Goal: Communication & Community: Answer question/provide support

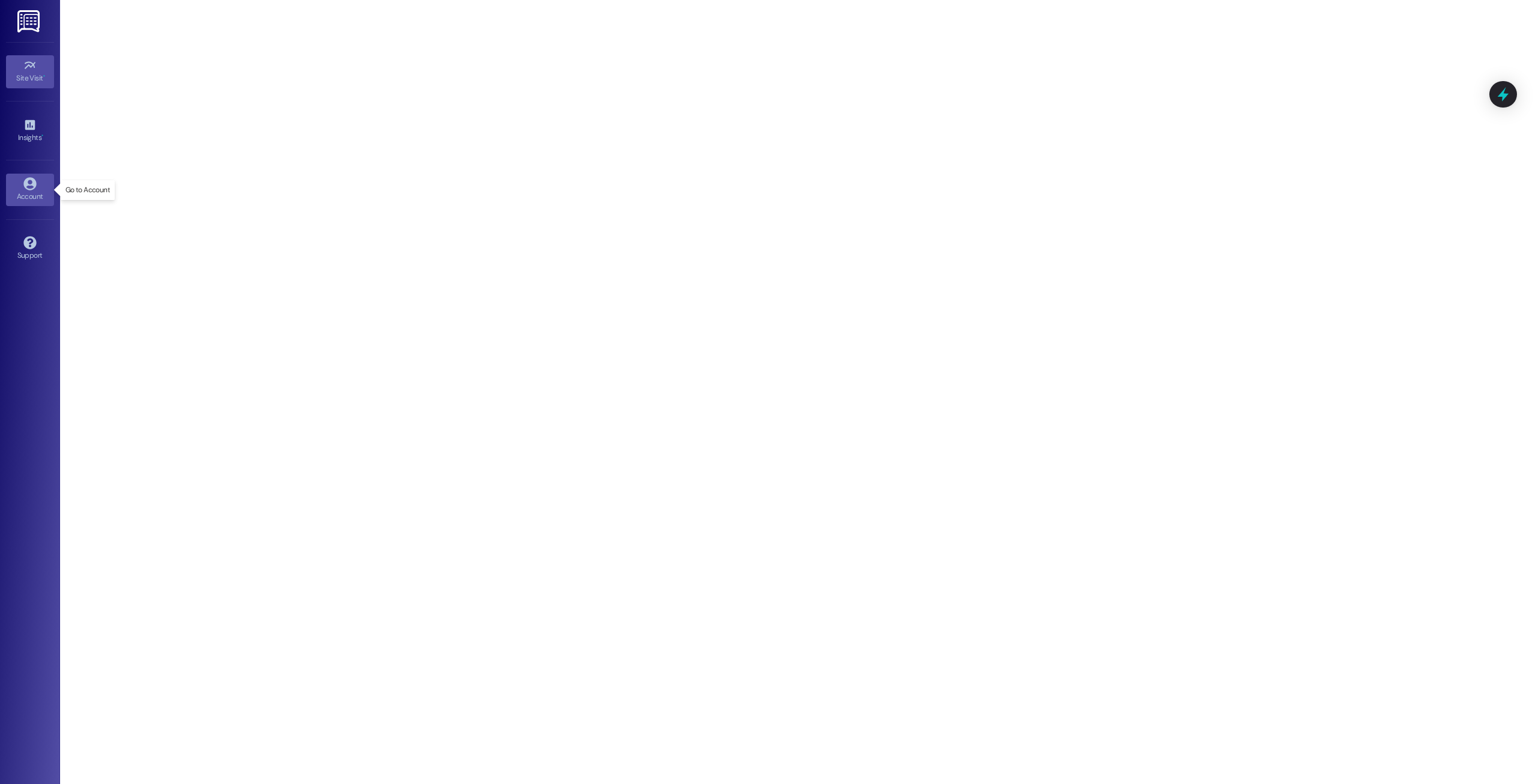
click at [21, 184] on link "Account" at bounding box center [30, 189] width 48 height 32
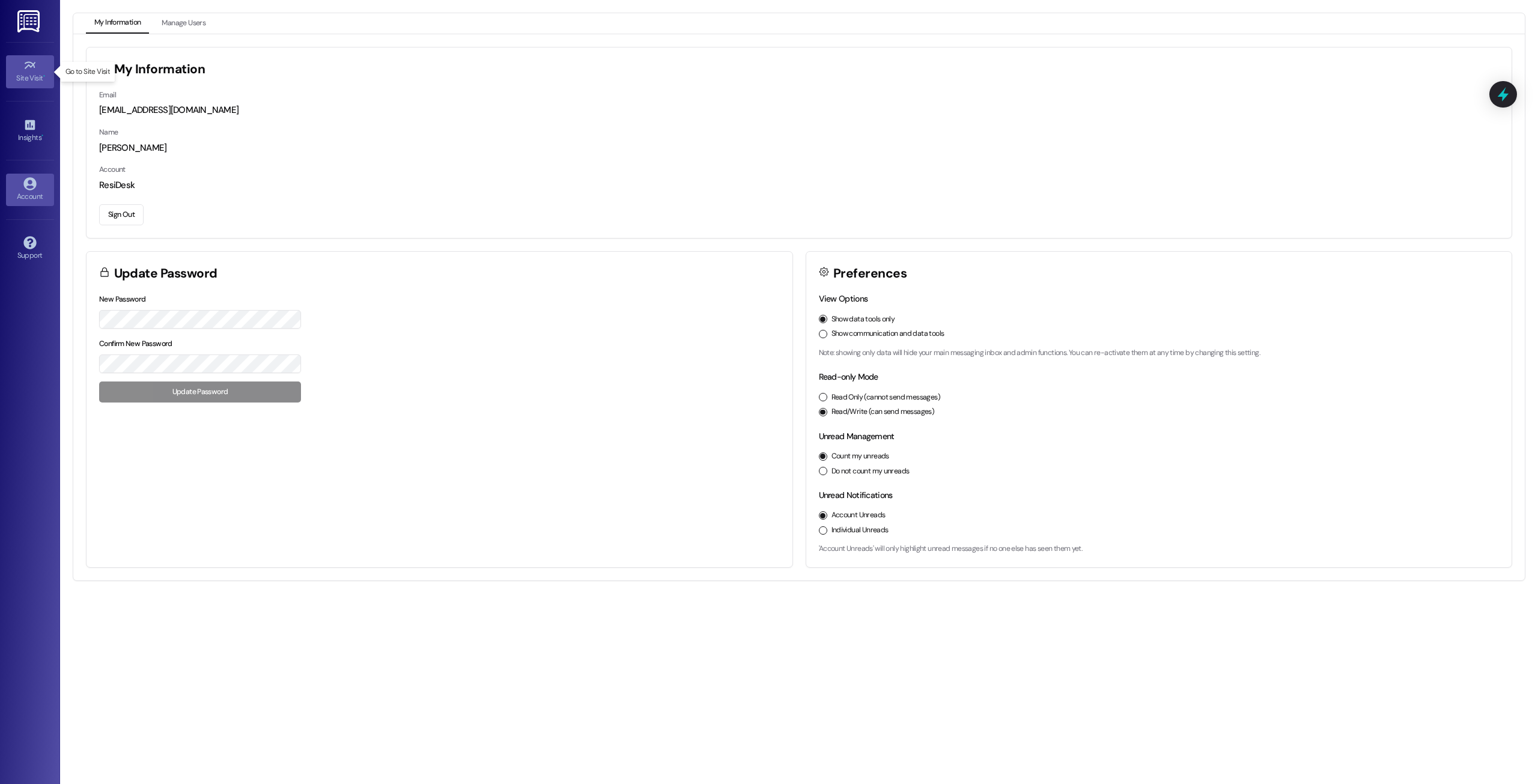
click at [33, 70] on icon at bounding box center [29, 65] width 13 height 13
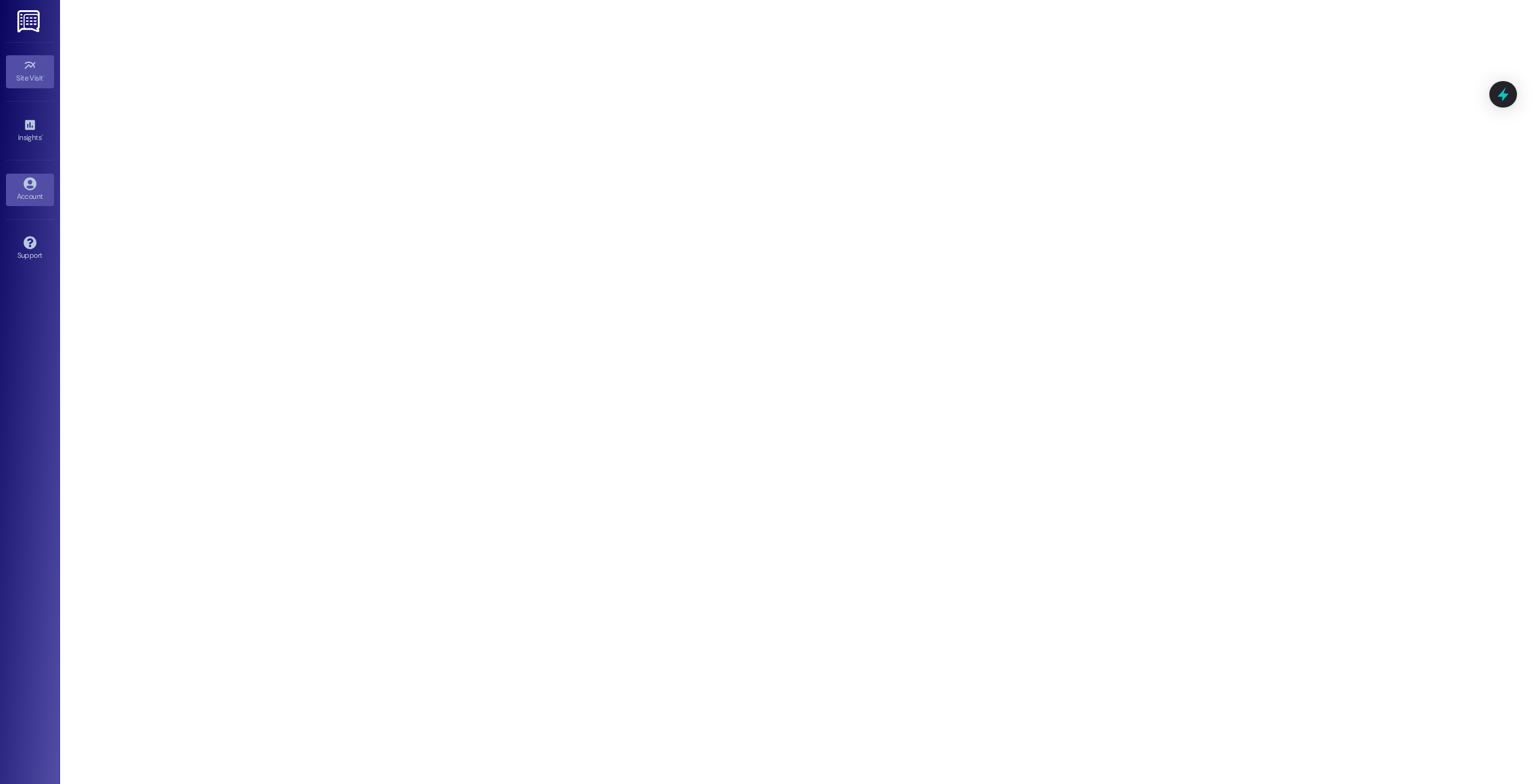
click at [27, 179] on icon at bounding box center [29, 184] width 12 height 12
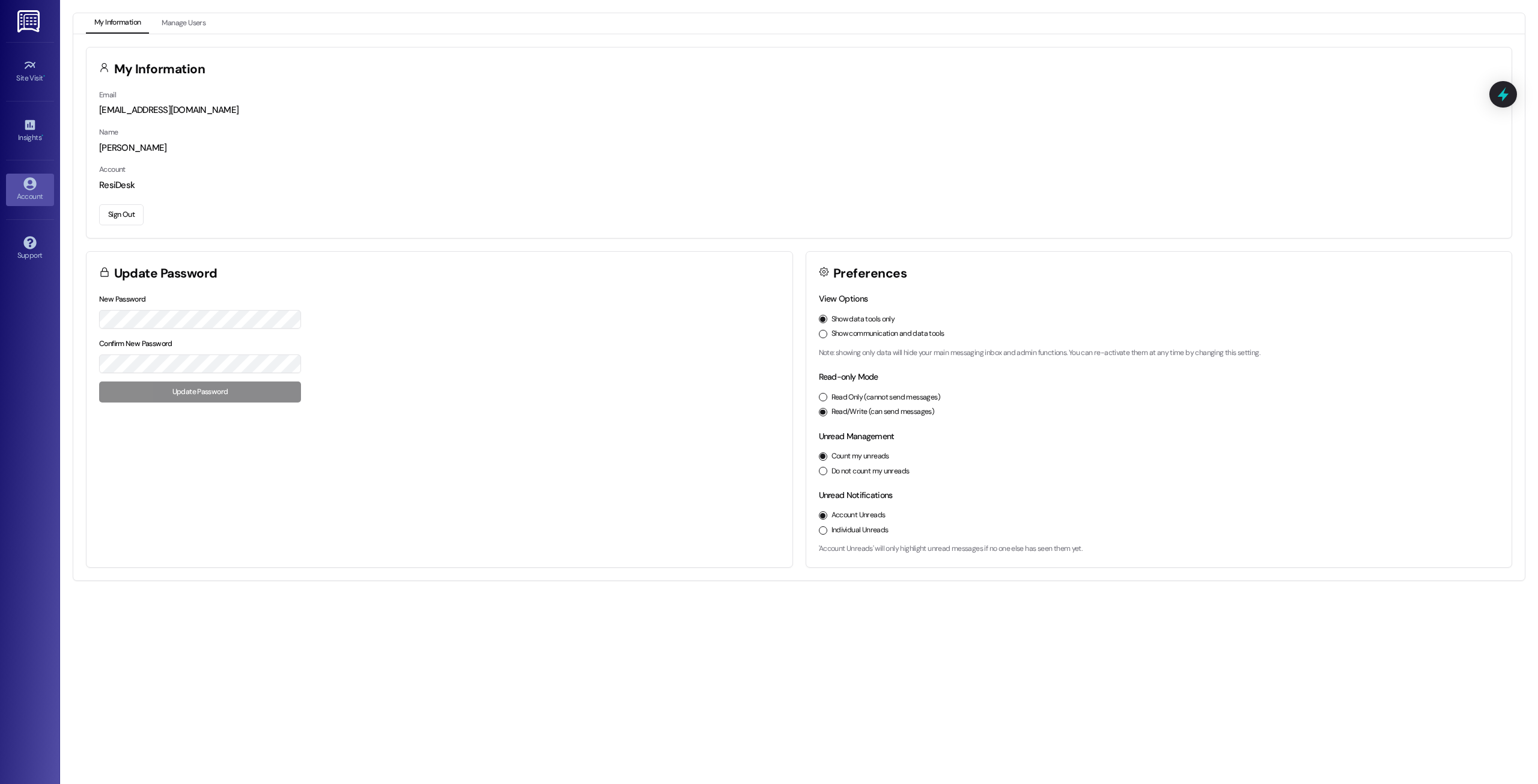
click at [844, 337] on label "Show communication and data tools" at bounding box center [888, 334] width 113 height 11
click at [827, 337] on button "Show communication and data tools" at bounding box center [823, 334] width 8 height 8
click at [626, 407] on div "New Password Confirm New Password Update Password" at bounding box center [439, 354] width 706 height 123
click at [22, 480] on link "Account" at bounding box center [30, 485] width 48 height 32
click at [836, 299] on label "View Options" at bounding box center [844, 299] width 49 height 11
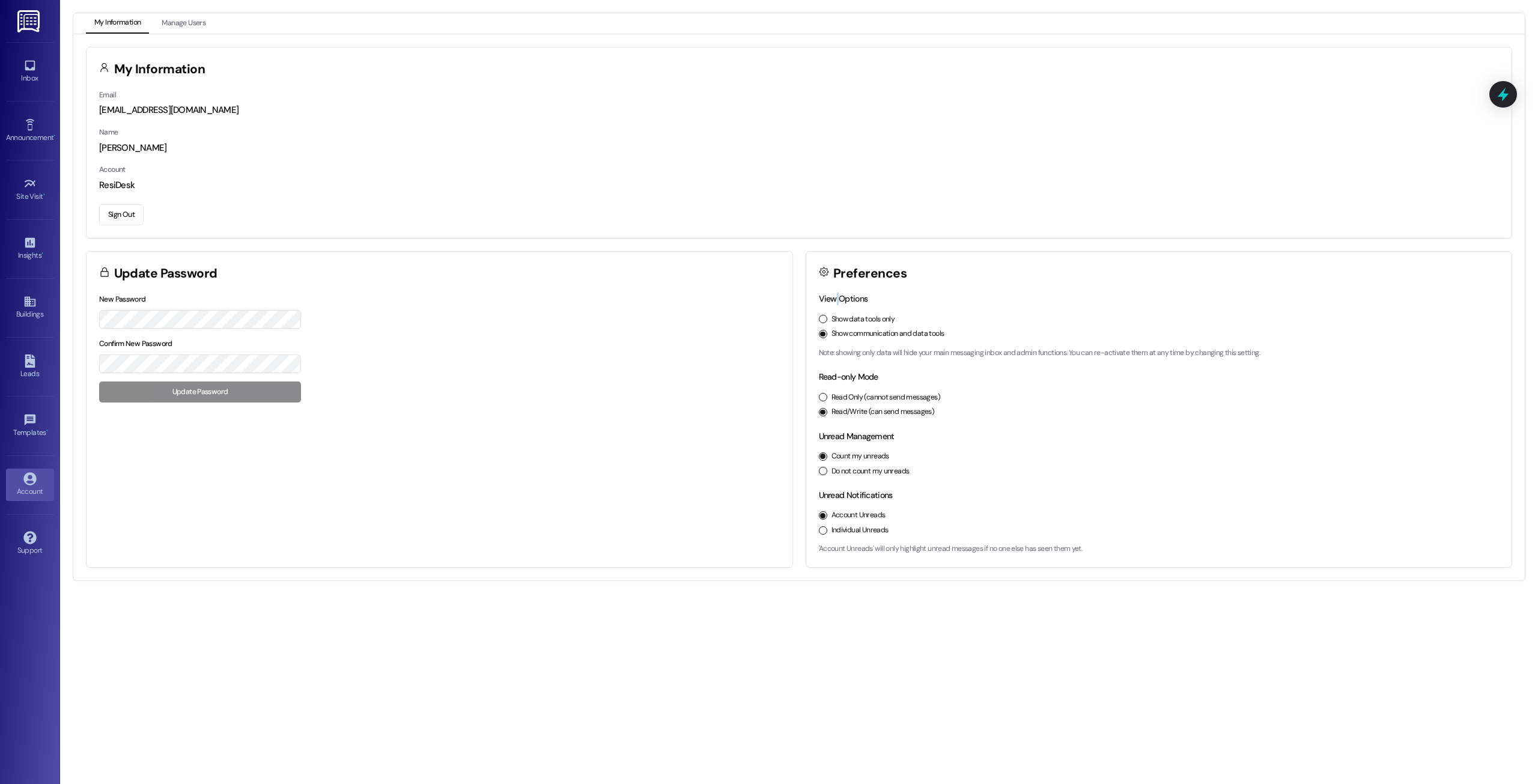
click at [836, 299] on label "View Options" at bounding box center [844, 299] width 49 height 11
click at [859, 334] on label "Show communication and data tools" at bounding box center [888, 334] width 113 height 11
click at [827, 334] on button "Show communication and data tools" at bounding box center [823, 334] width 8 height 8
click at [859, 334] on label "Show communication and data tools" at bounding box center [888, 334] width 113 height 11
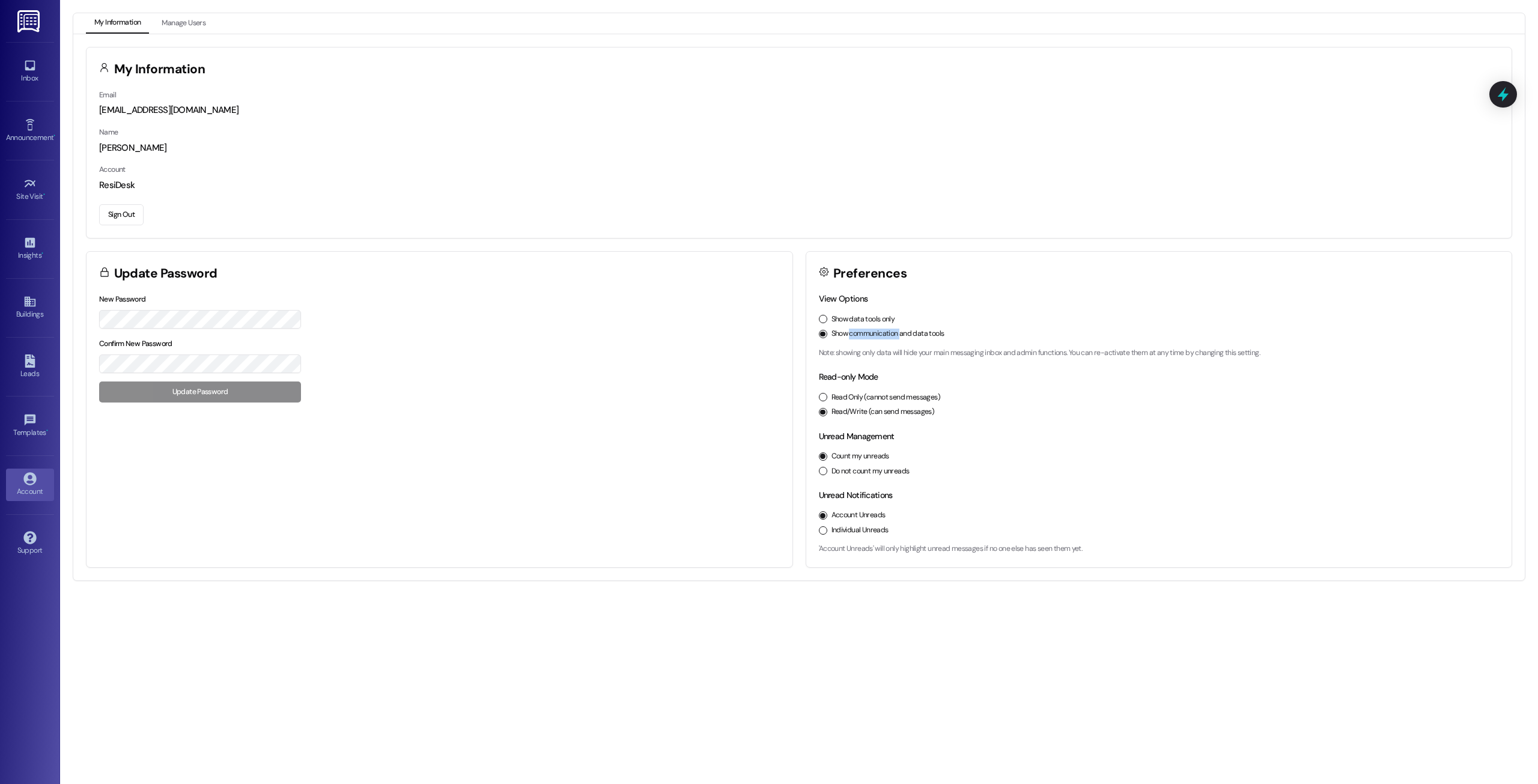
click at [827, 334] on button "Show communication and data tools" at bounding box center [823, 334] width 8 height 8
click at [859, 334] on label "Show communication and data tools" at bounding box center [888, 334] width 113 height 11
click at [827, 334] on button "Show communication and data tools" at bounding box center [823, 334] width 8 height 8
click at [208, 111] on div "[EMAIL_ADDRESS][DOMAIN_NAME]" at bounding box center [799, 110] width 1400 height 12
click at [207, 110] on div "[EMAIL_ADDRESS][DOMAIN_NAME]" at bounding box center [799, 110] width 1400 height 12
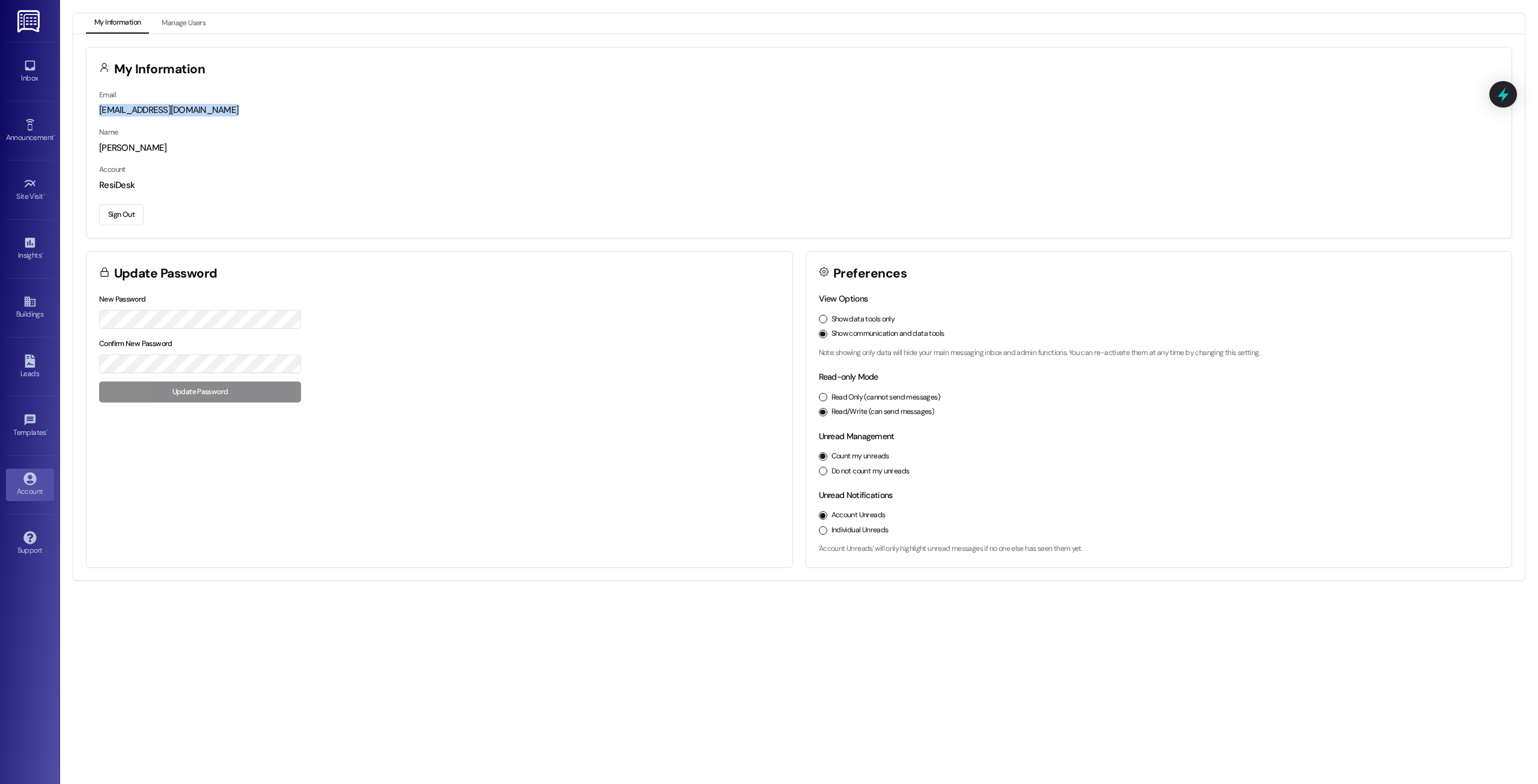
click at [207, 110] on div "[EMAIL_ADDRESS][DOMAIN_NAME]" at bounding box center [799, 110] width 1400 height 12
click at [177, 117] on div "Email [EMAIL_ADDRESS][DOMAIN_NAME] Name [PERSON_NAME] Account ResiDesk Sign Out" at bounding box center [799, 163] width 1426 height 149
click at [177, 114] on div "[EMAIL_ADDRESS][DOMAIN_NAME]" at bounding box center [799, 110] width 1400 height 12
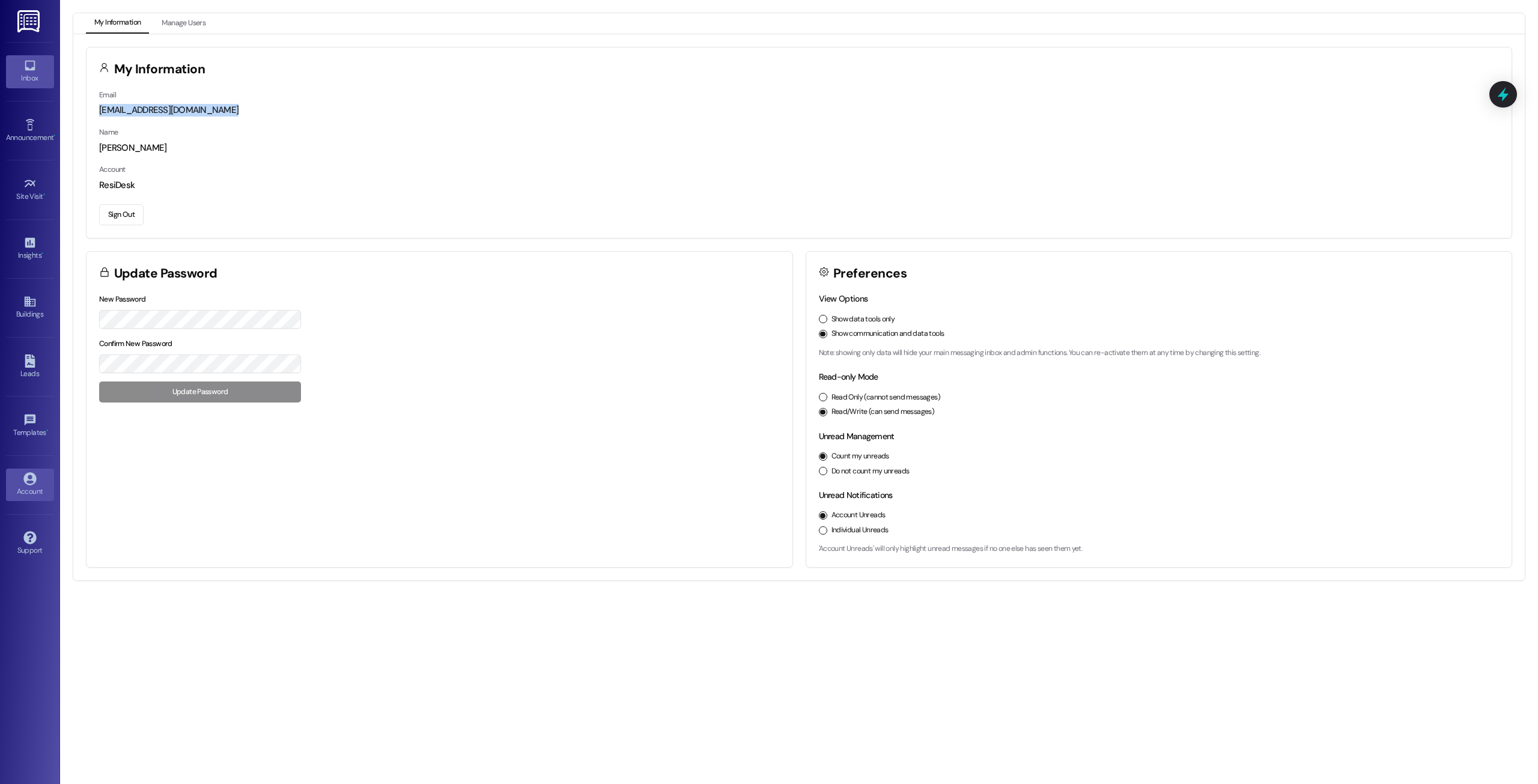
click at [36, 79] on div "Inbox" at bounding box center [30, 78] width 60 height 12
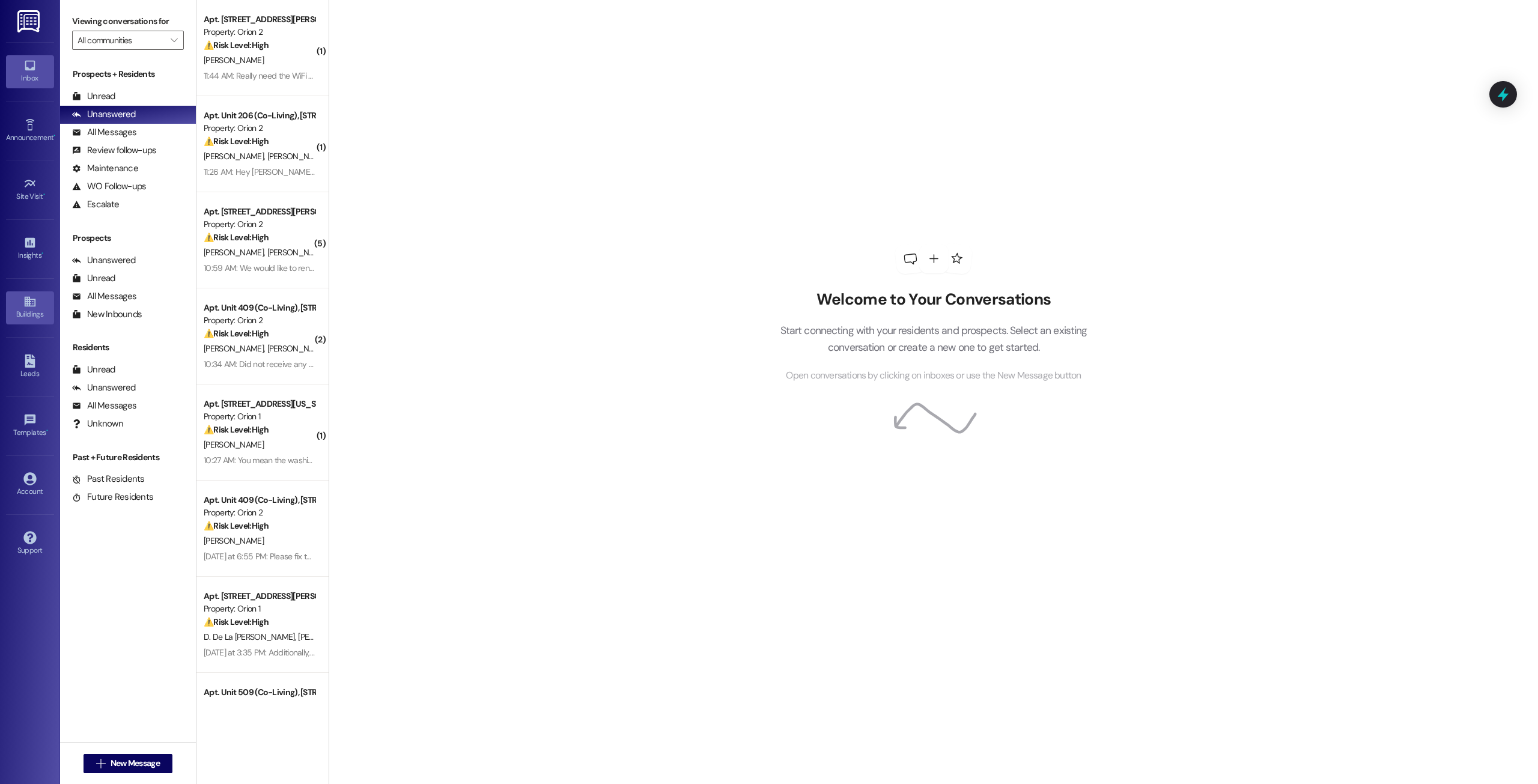
click at [37, 310] on div "Buildings" at bounding box center [30, 315] width 60 height 12
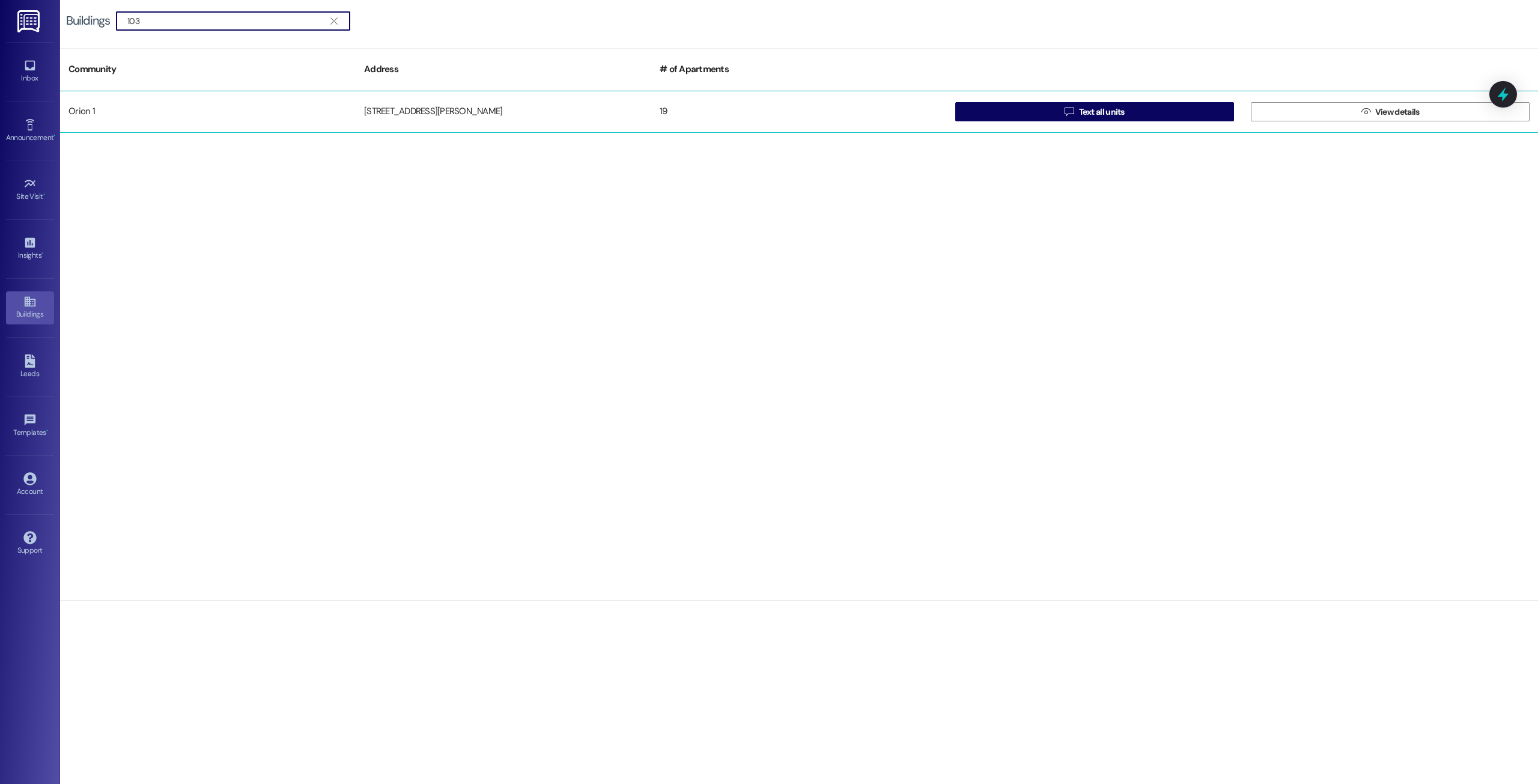
type input "103"
click at [870, 111] on div "19" at bounding box center [798, 112] width 295 height 24
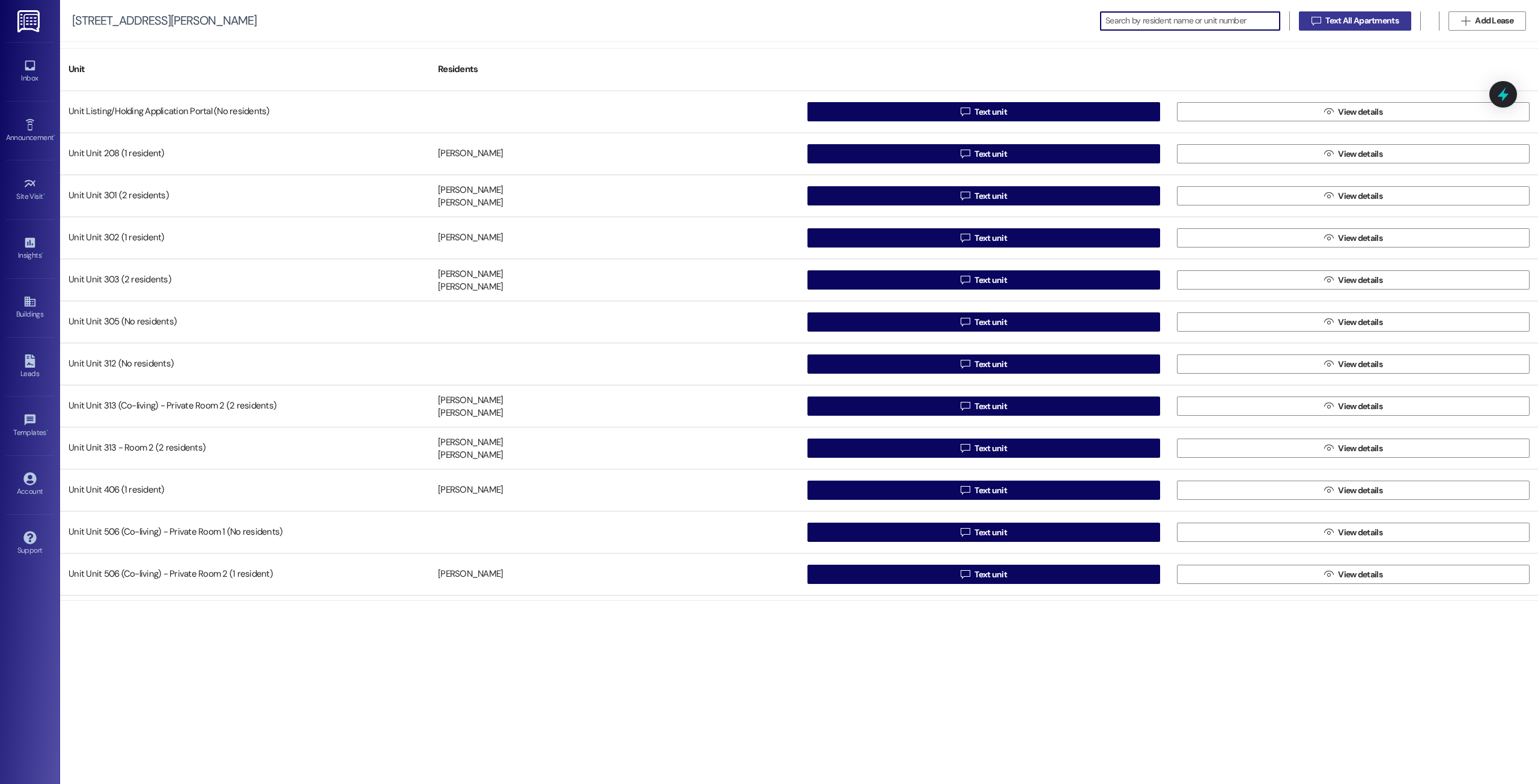
click at [1351, 18] on span "Text All Apartments" at bounding box center [1362, 21] width 73 height 12
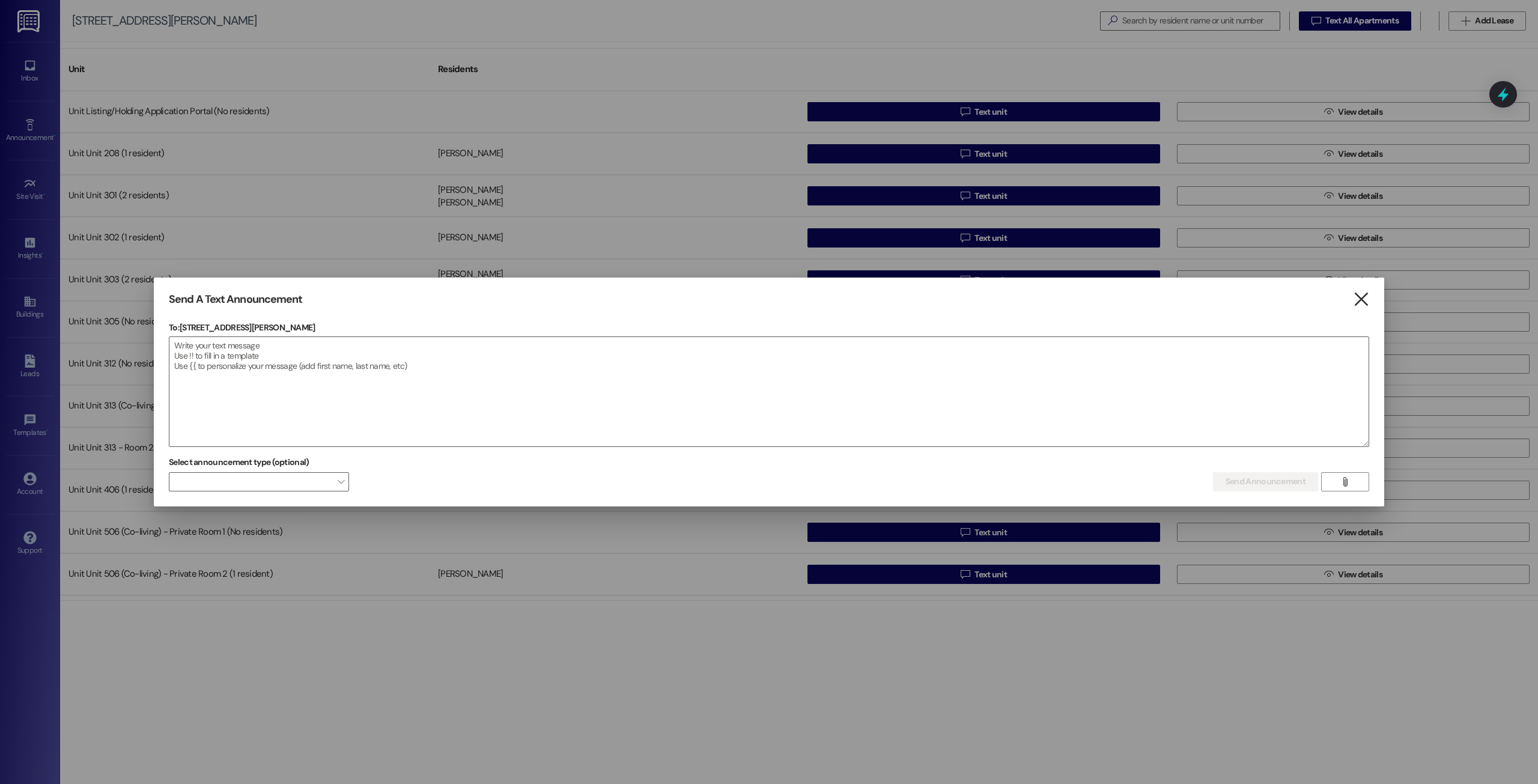
click at [1365, 302] on icon "" at bounding box center [1361, 299] width 16 height 12
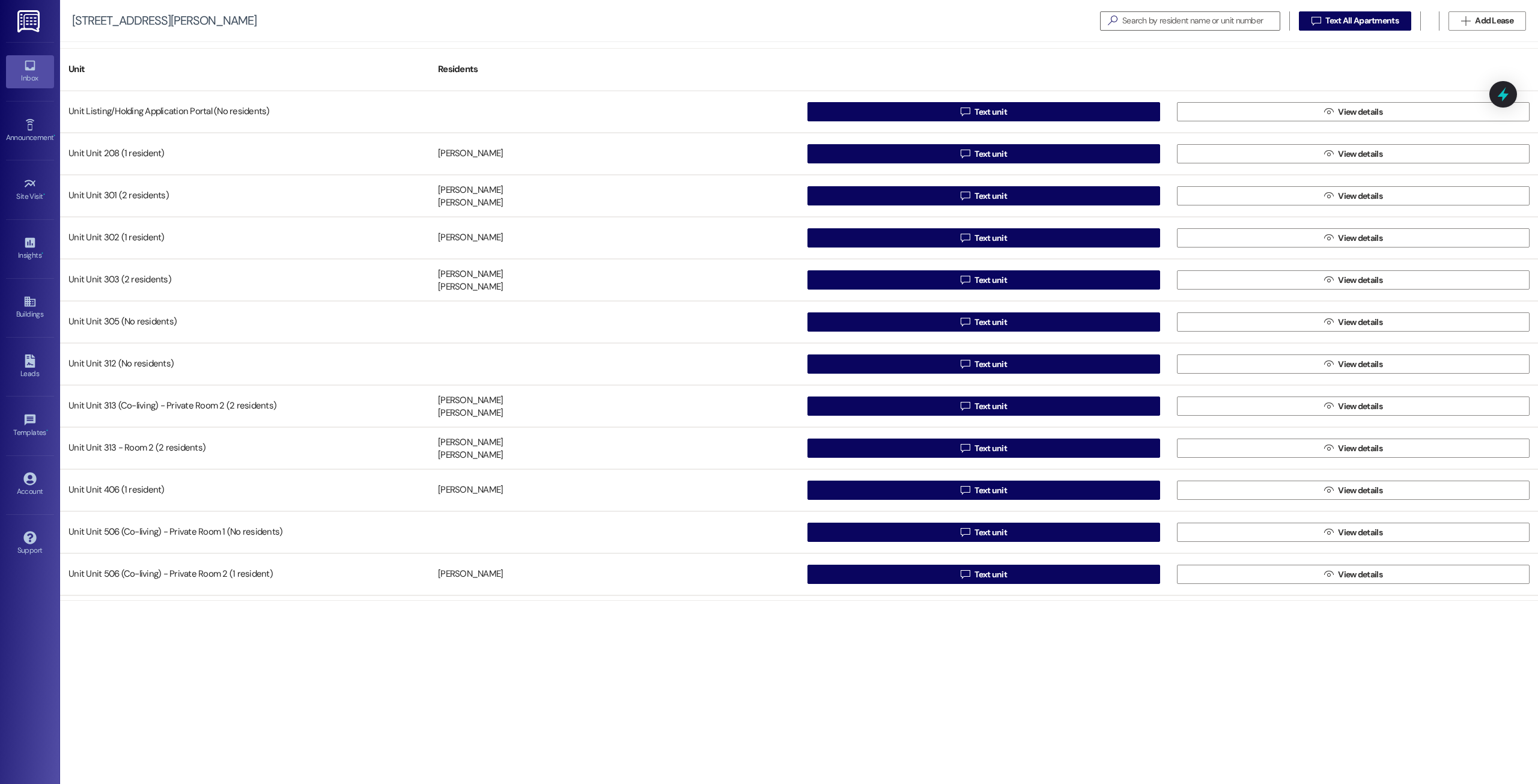
click at [32, 73] on div "Inbox" at bounding box center [30, 78] width 60 height 12
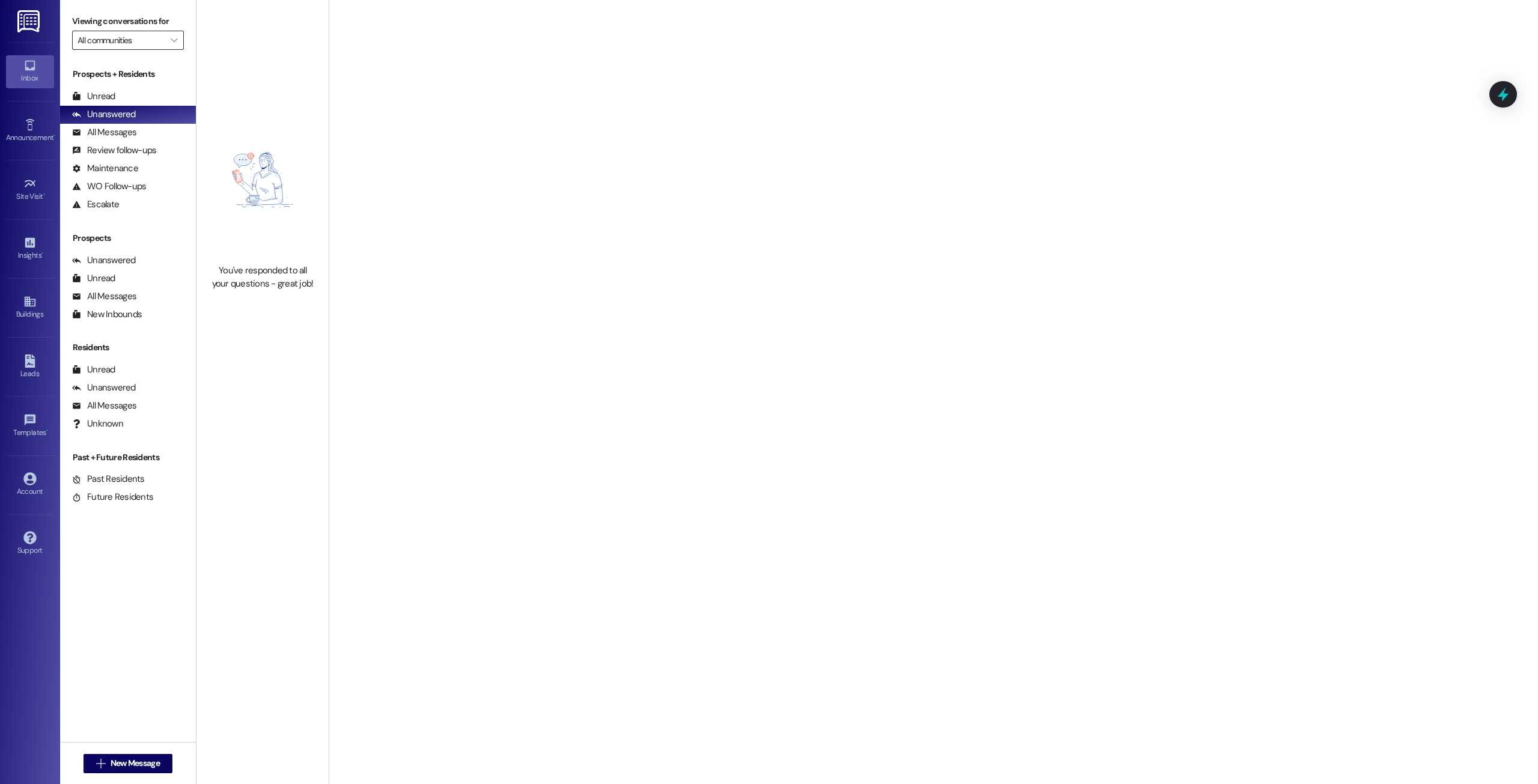
click at [125, 32] on input "All communities" at bounding box center [121, 40] width 87 height 19
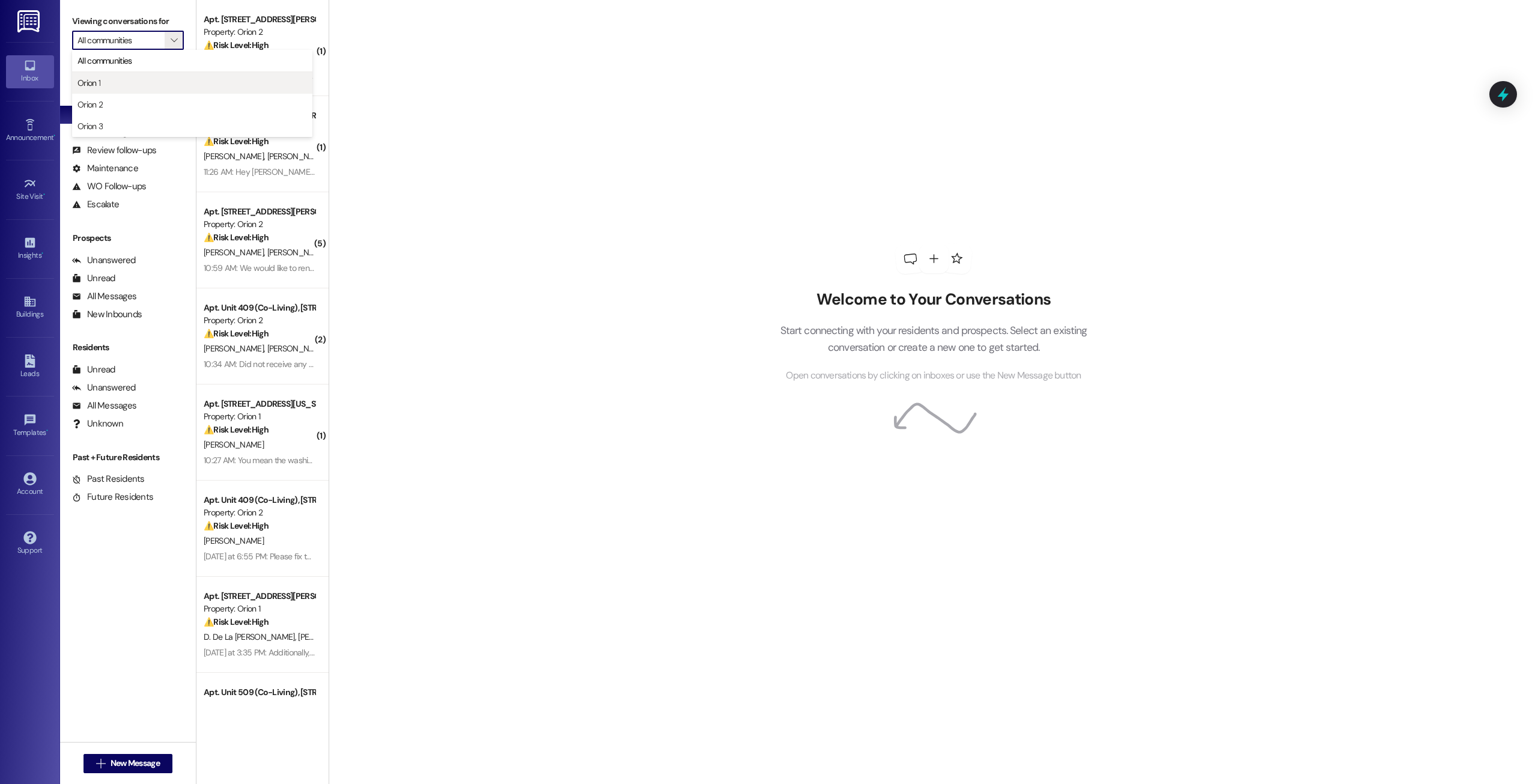
click at [139, 88] on span "Orion 1" at bounding box center [192, 83] width 230 height 12
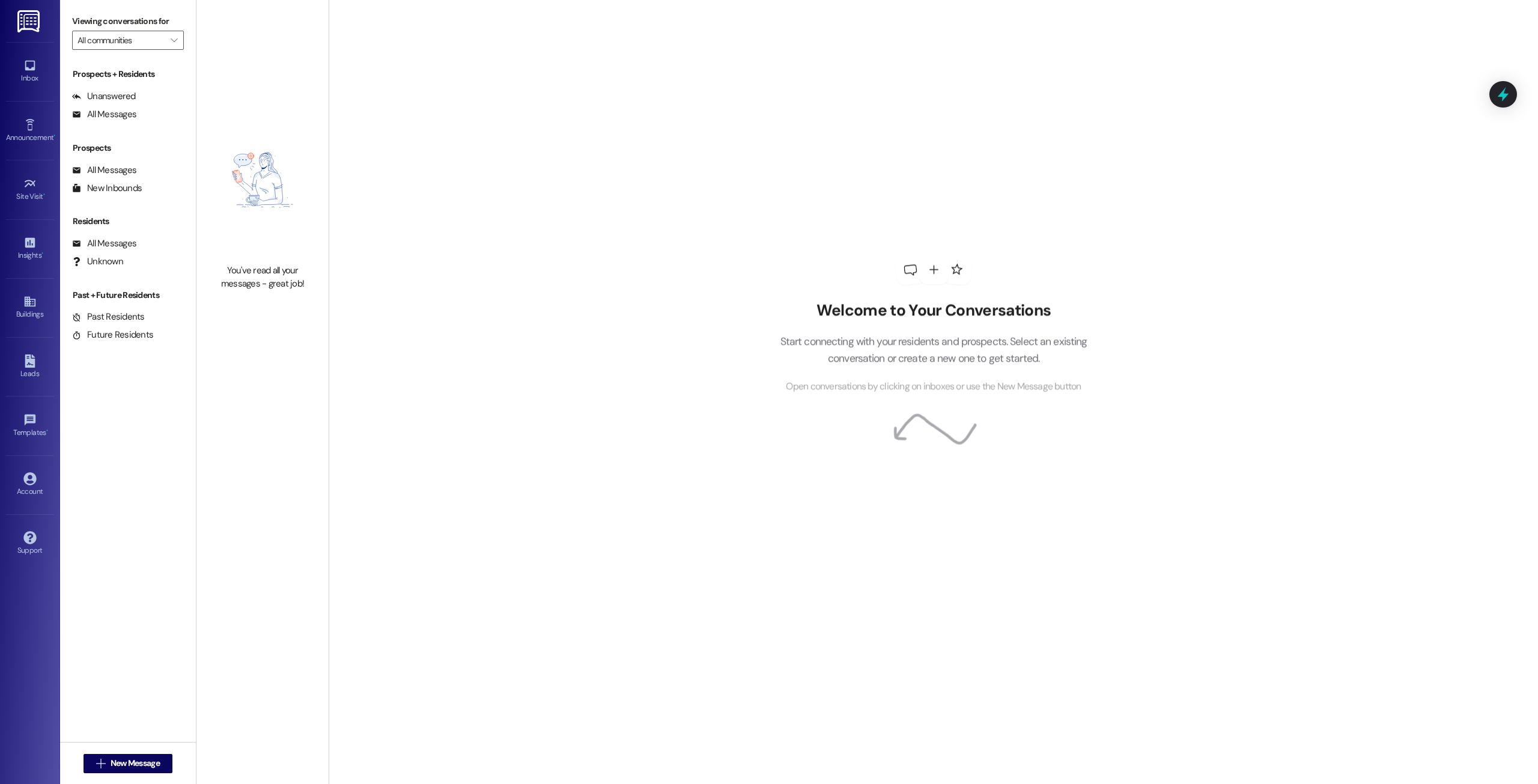
type input "Orion 1"
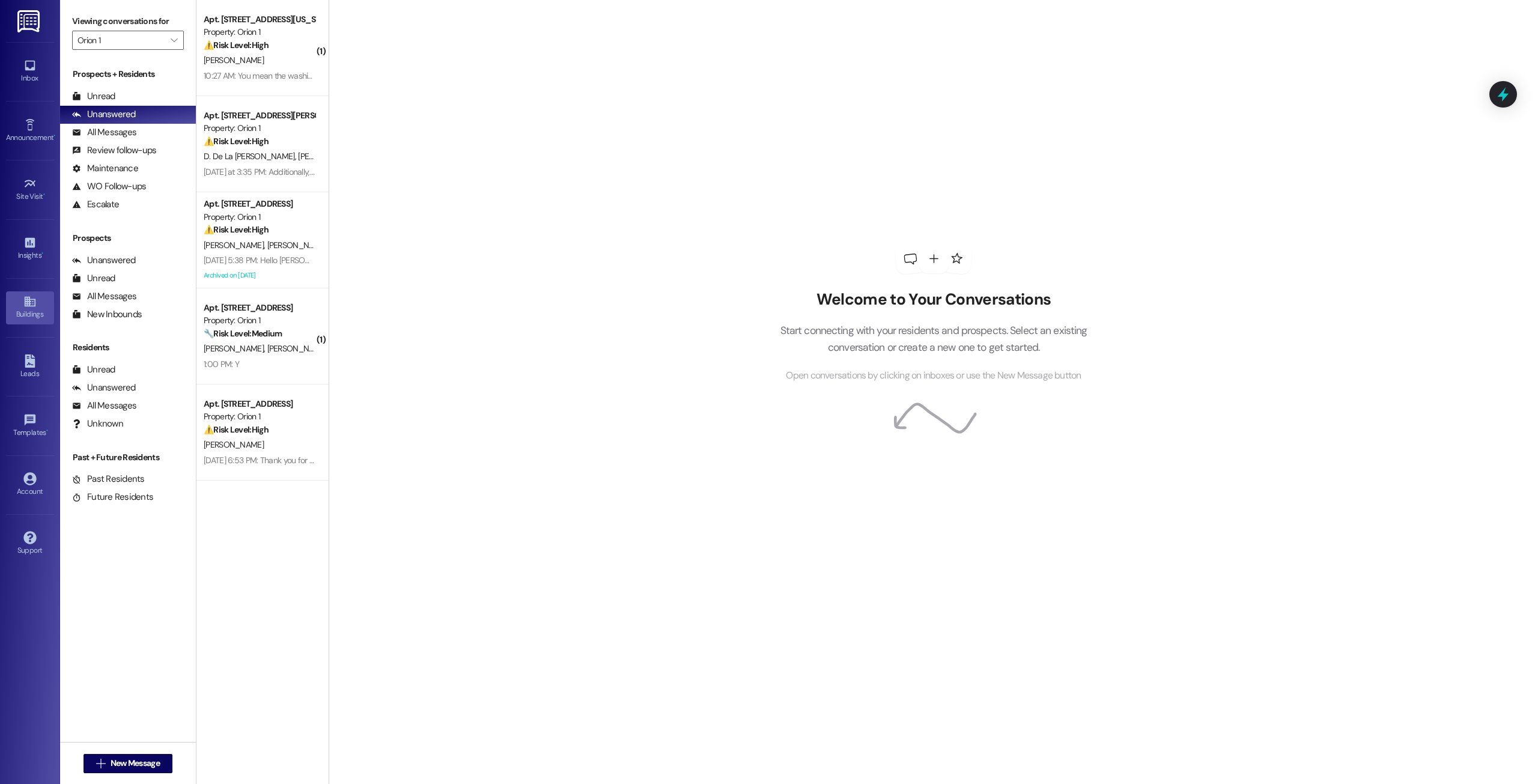
click at [27, 310] on div "Buildings" at bounding box center [30, 315] width 60 height 12
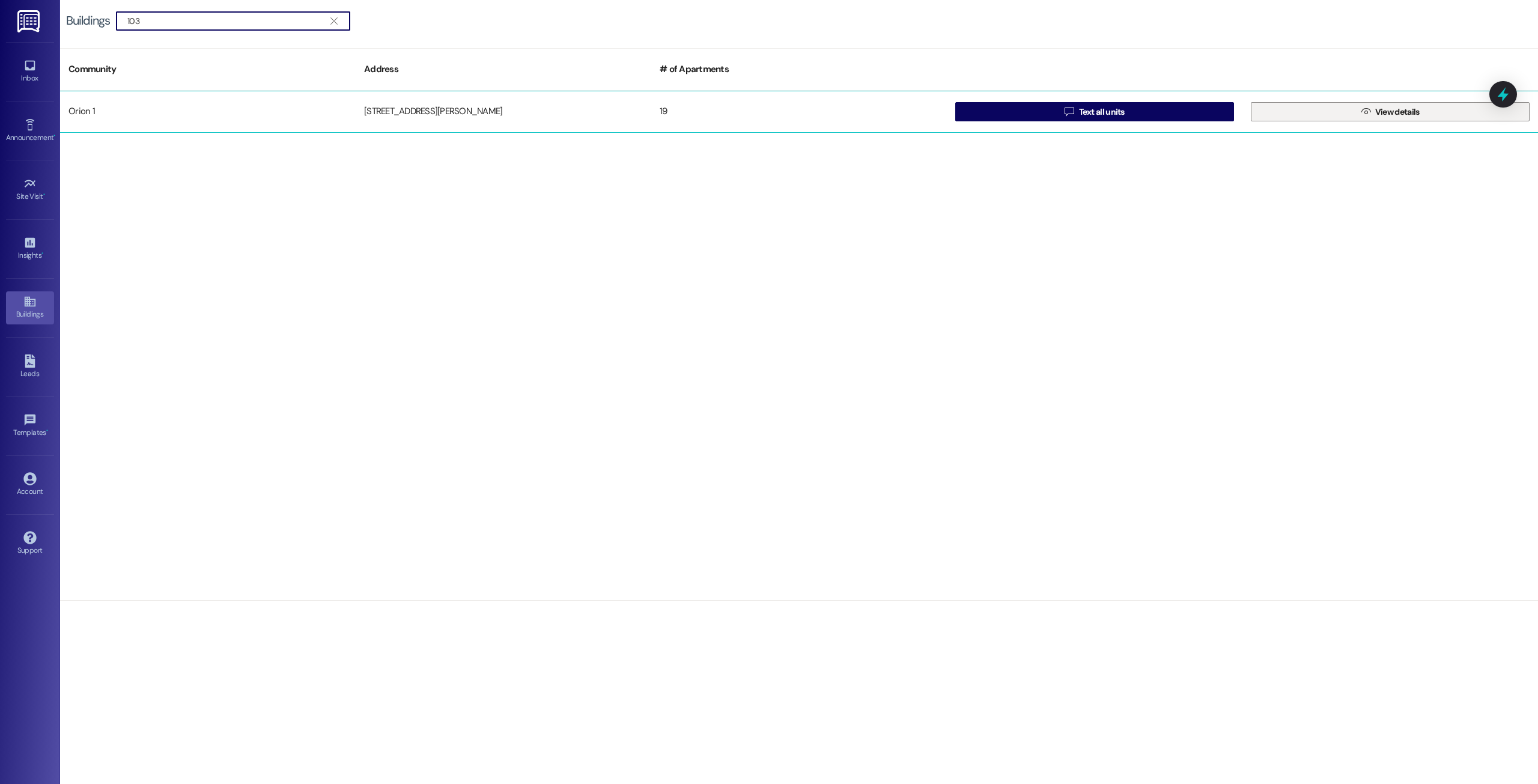
type input "103"
click at [1420, 119] on span " View details" at bounding box center [1391, 112] width 63 height 18
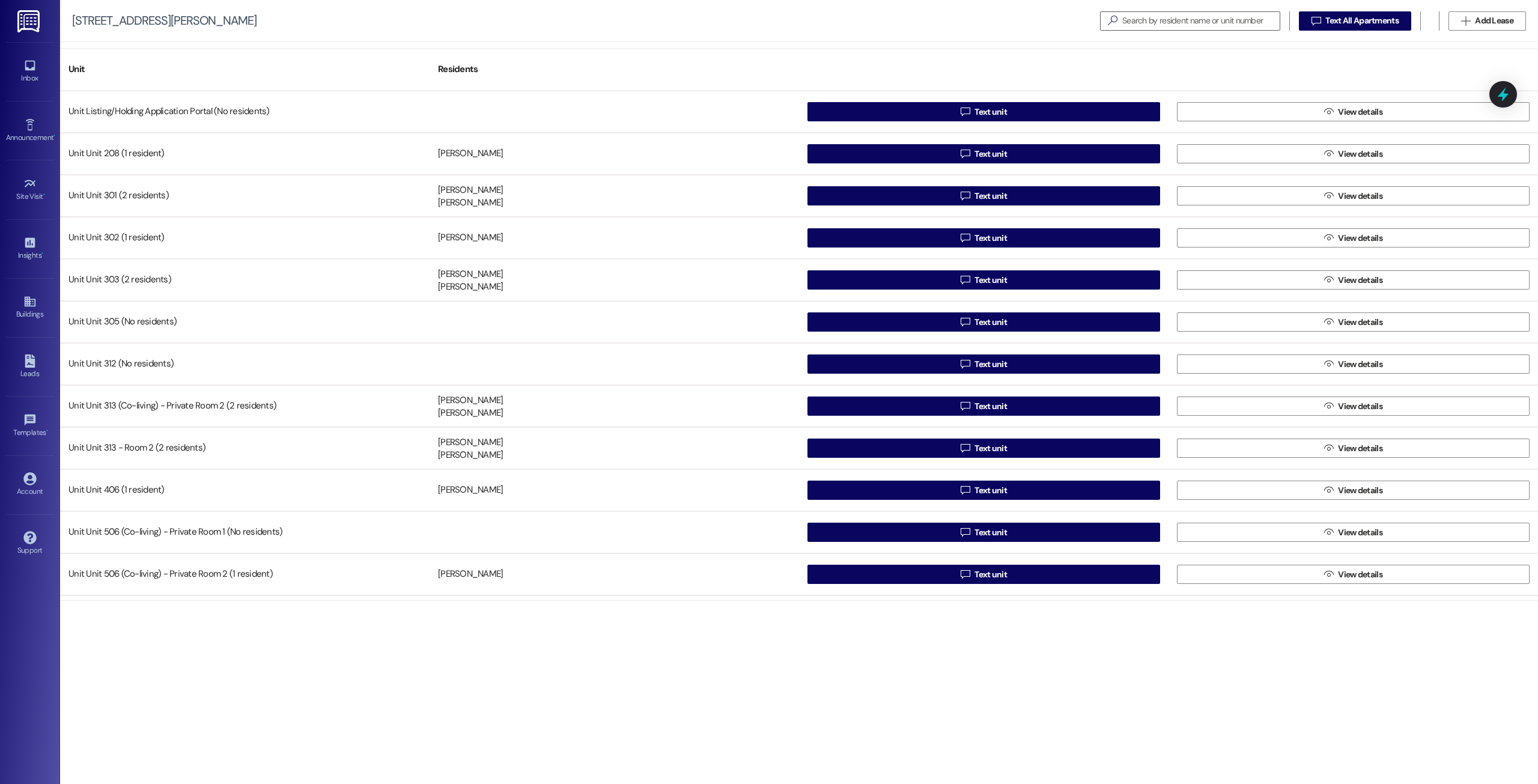
click at [86, 21] on div "[STREET_ADDRESS][PERSON_NAME]" at bounding box center [164, 21] width 184 height 12
click at [187, 25] on div "[STREET_ADDRESS][PERSON_NAME]   Text All Apartments  Add Lease" at bounding box center [799, 21] width 1478 height 42
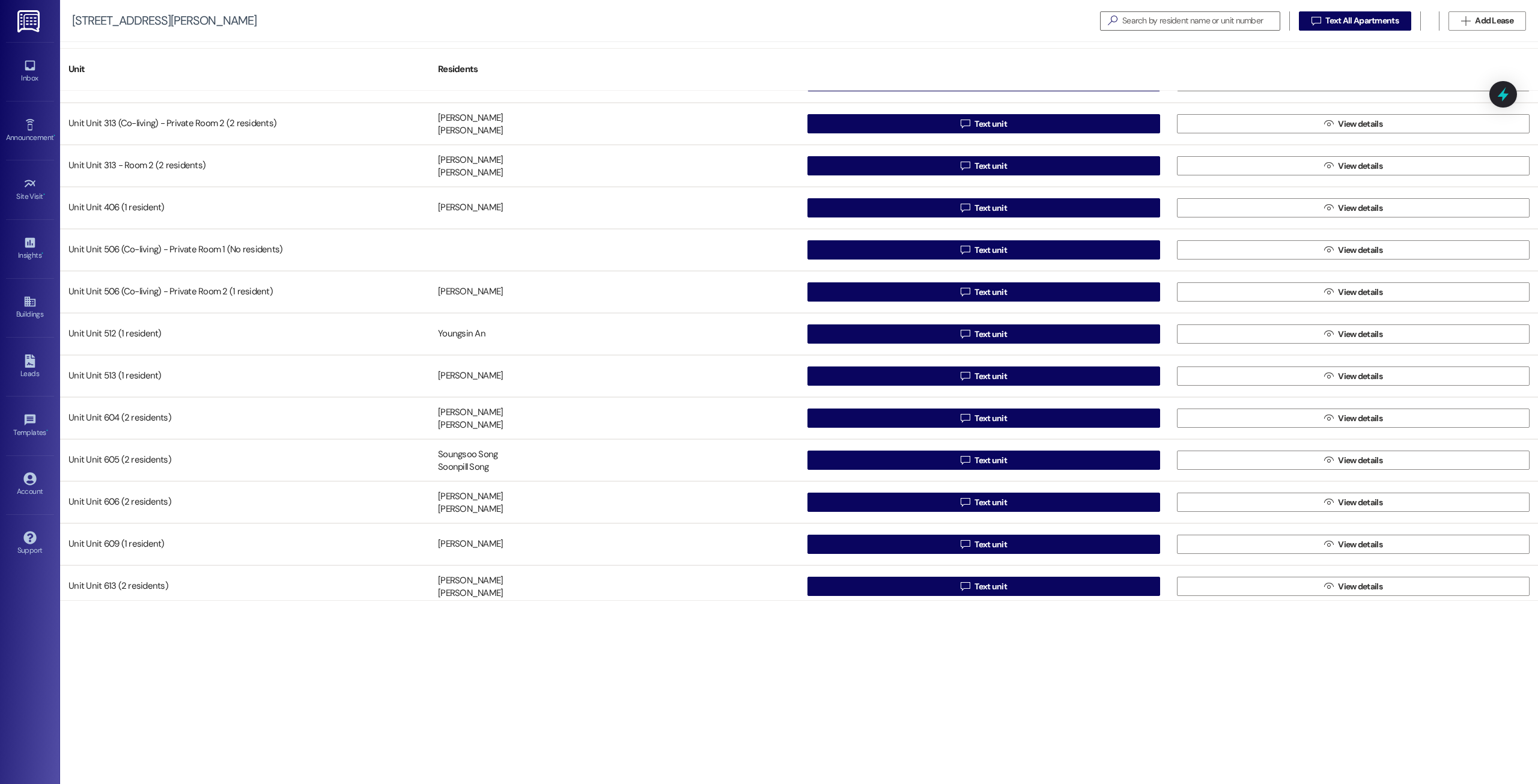
scroll to position [290, 0]
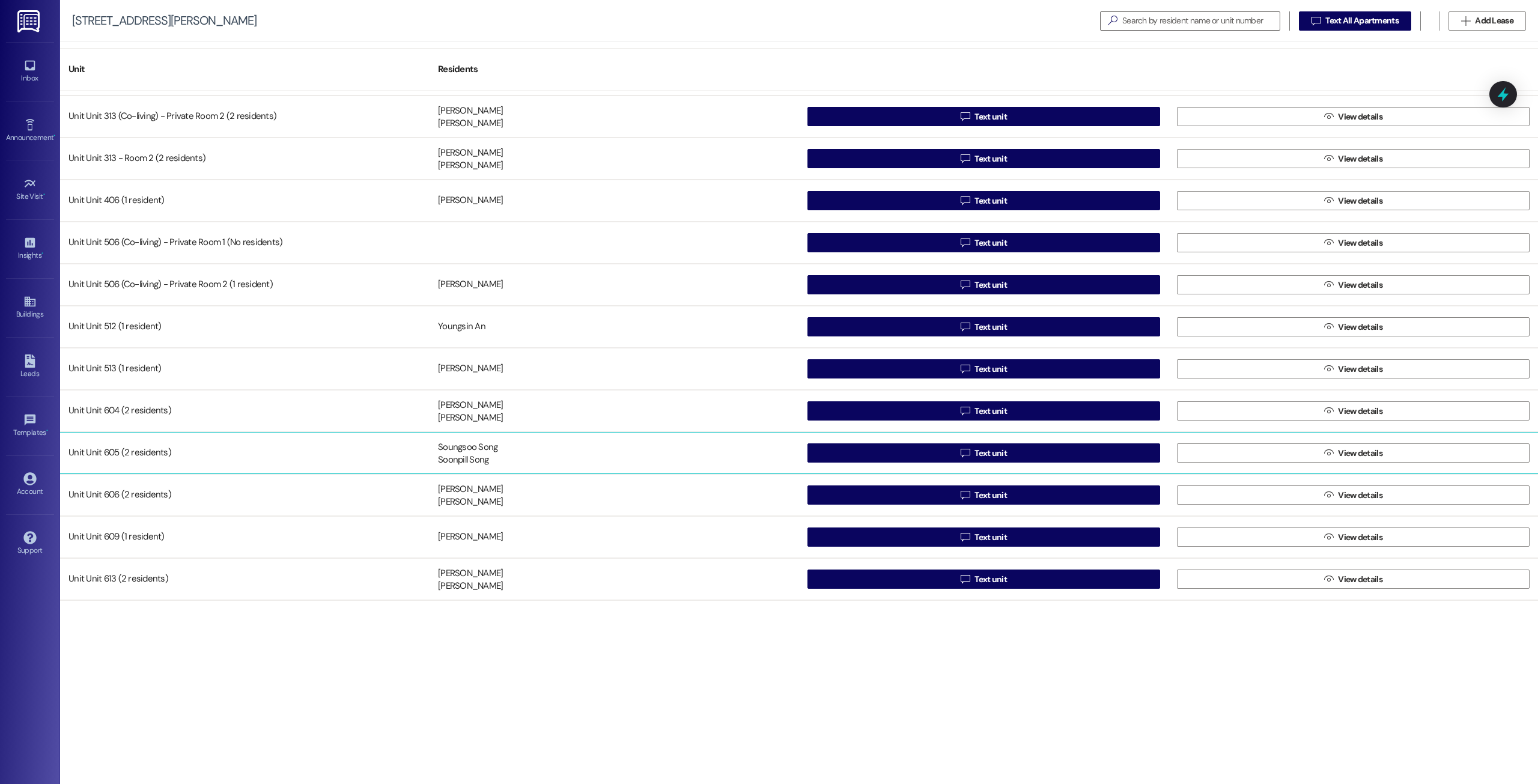
click at [111, 446] on div "Unit Unit 605 (2 residents)" at bounding box center [245, 453] width 369 height 24
click at [110, 454] on div "Unit Unit 605 (2 residents)" at bounding box center [245, 453] width 369 height 24
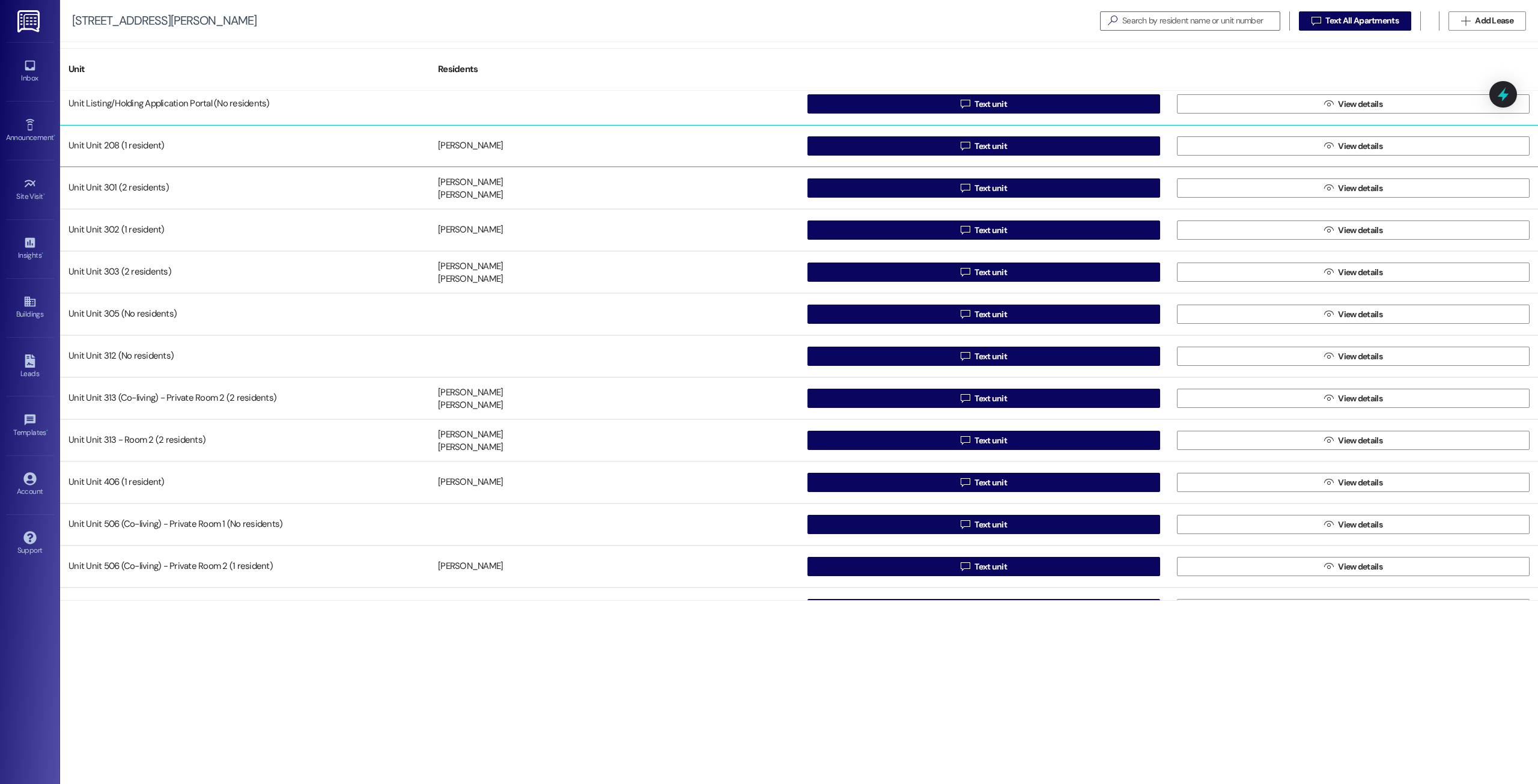
scroll to position [0, 0]
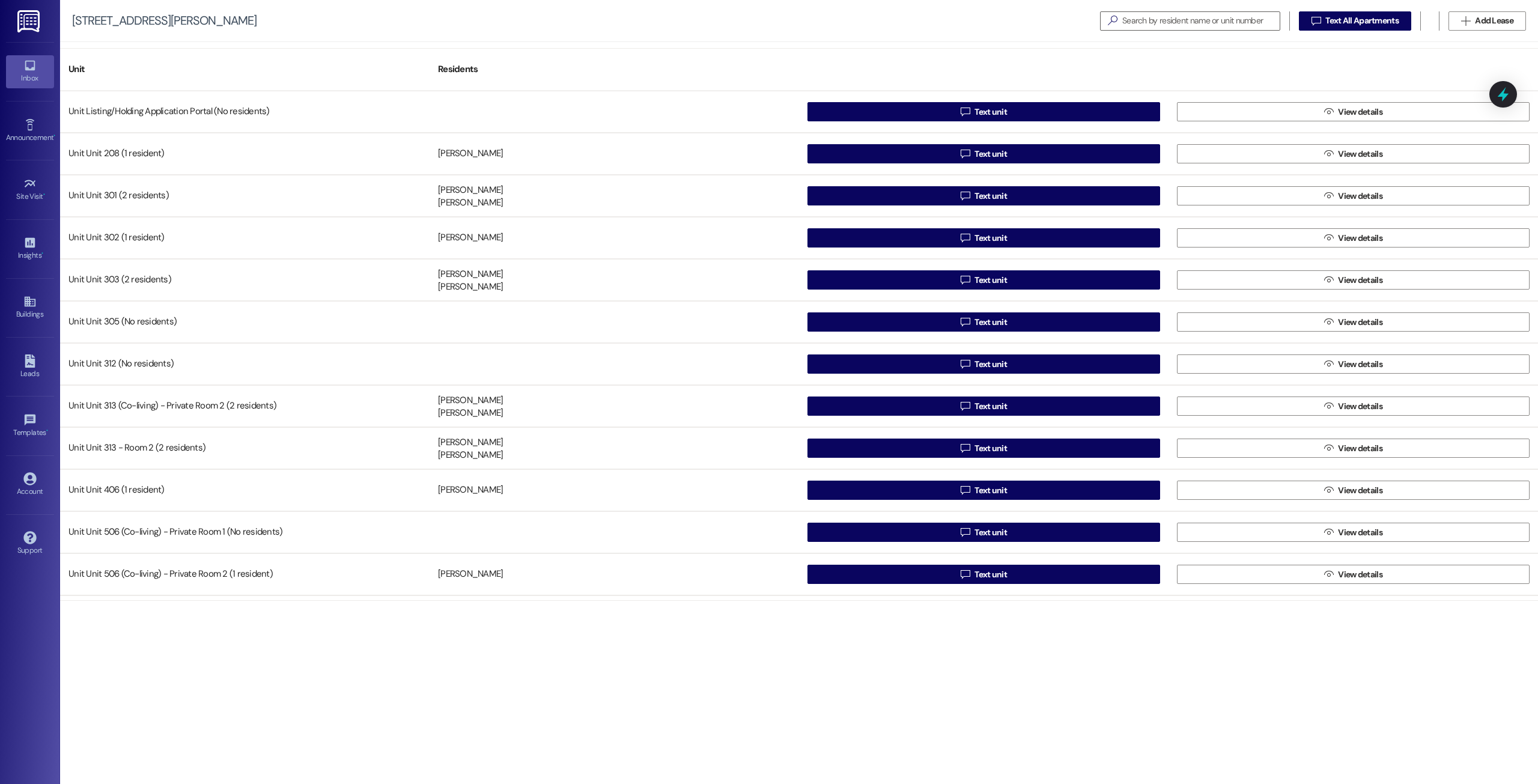
click at [36, 69] on link "Inbox" at bounding box center [30, 71] width 48 height 32
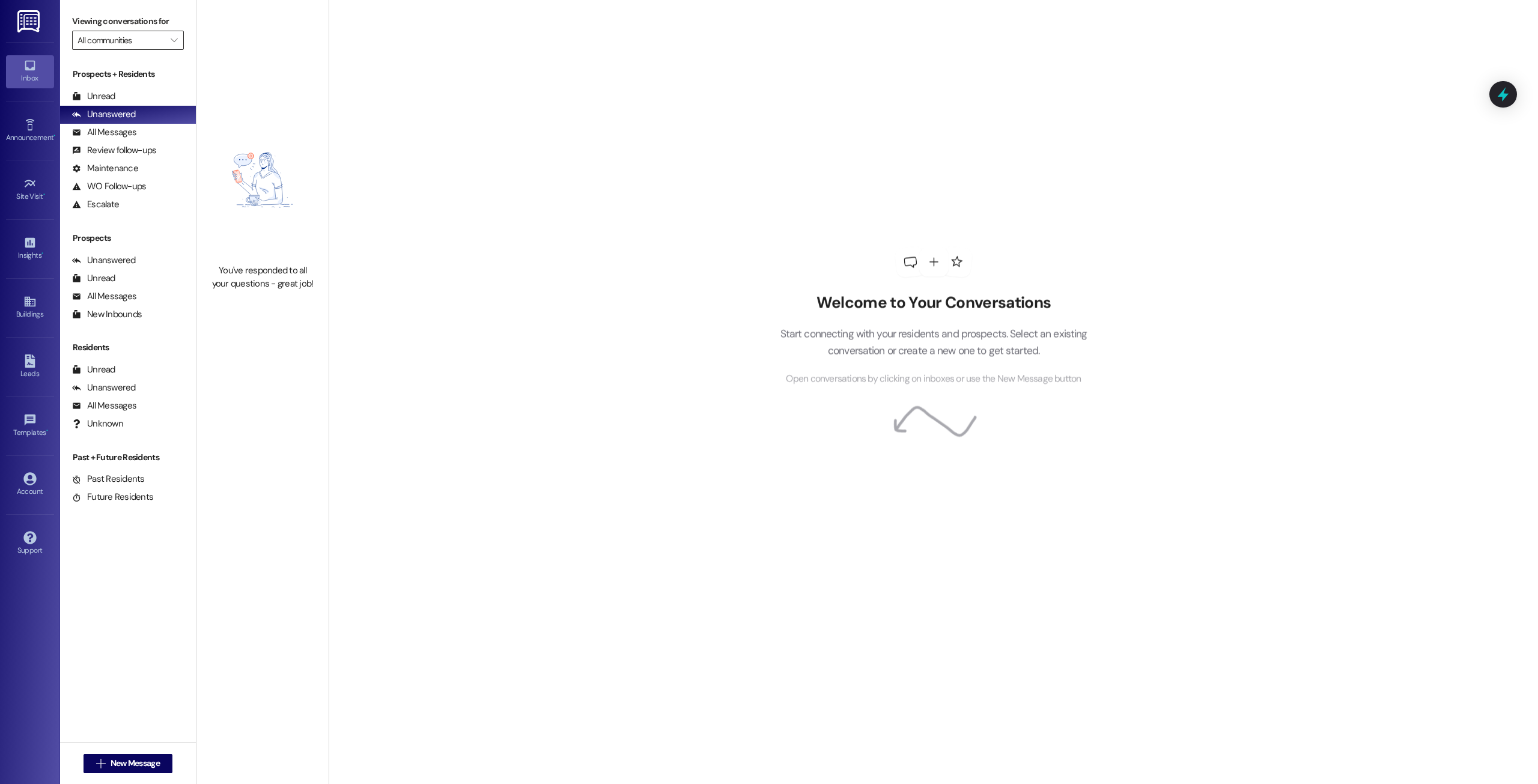
click at [149, 40] on input "All communities" at bounding box center [121, 40] width 87 height 19
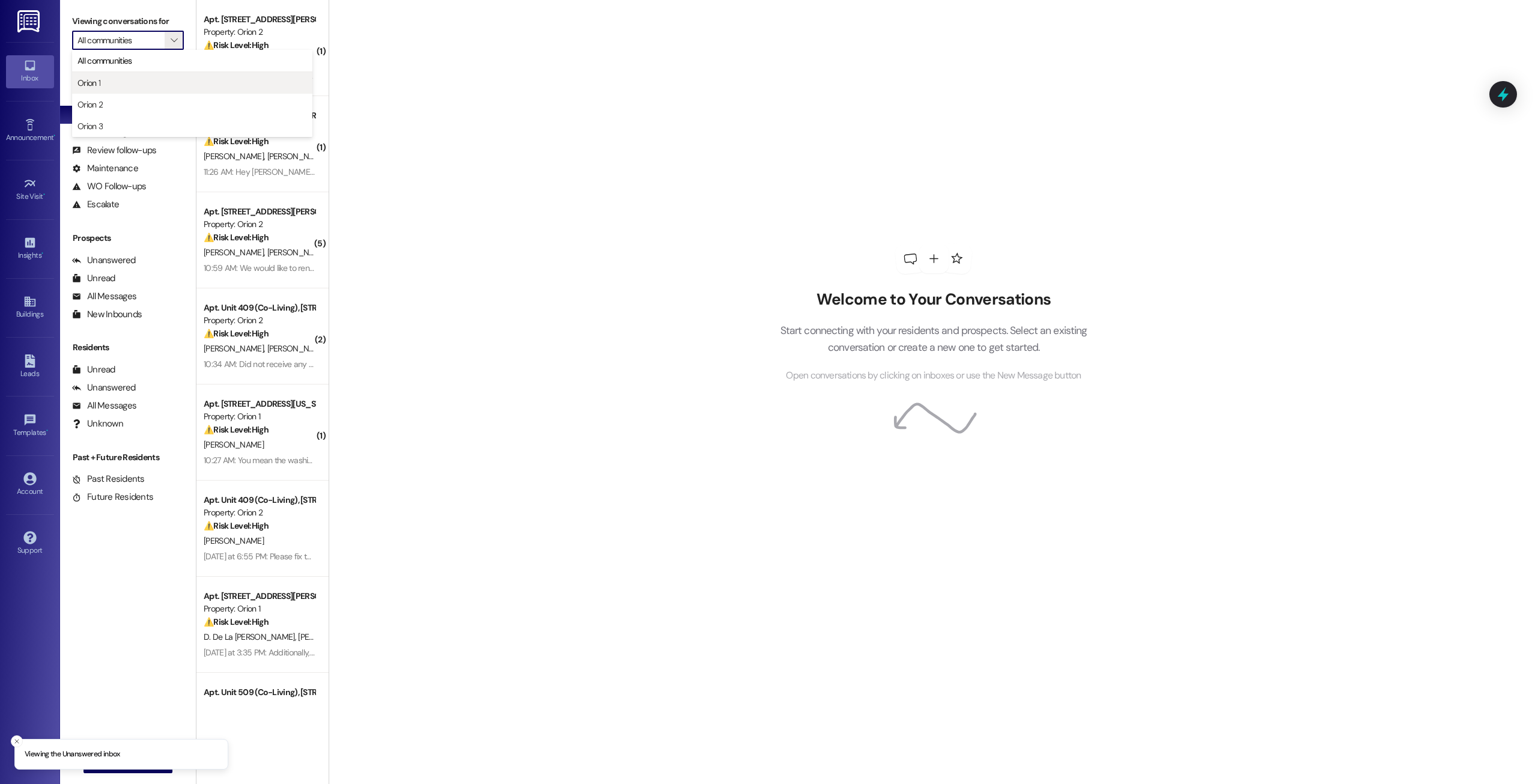
click at [141, 85] on span "Orion 1" at bounding box center [192, 83] width 230 height 12
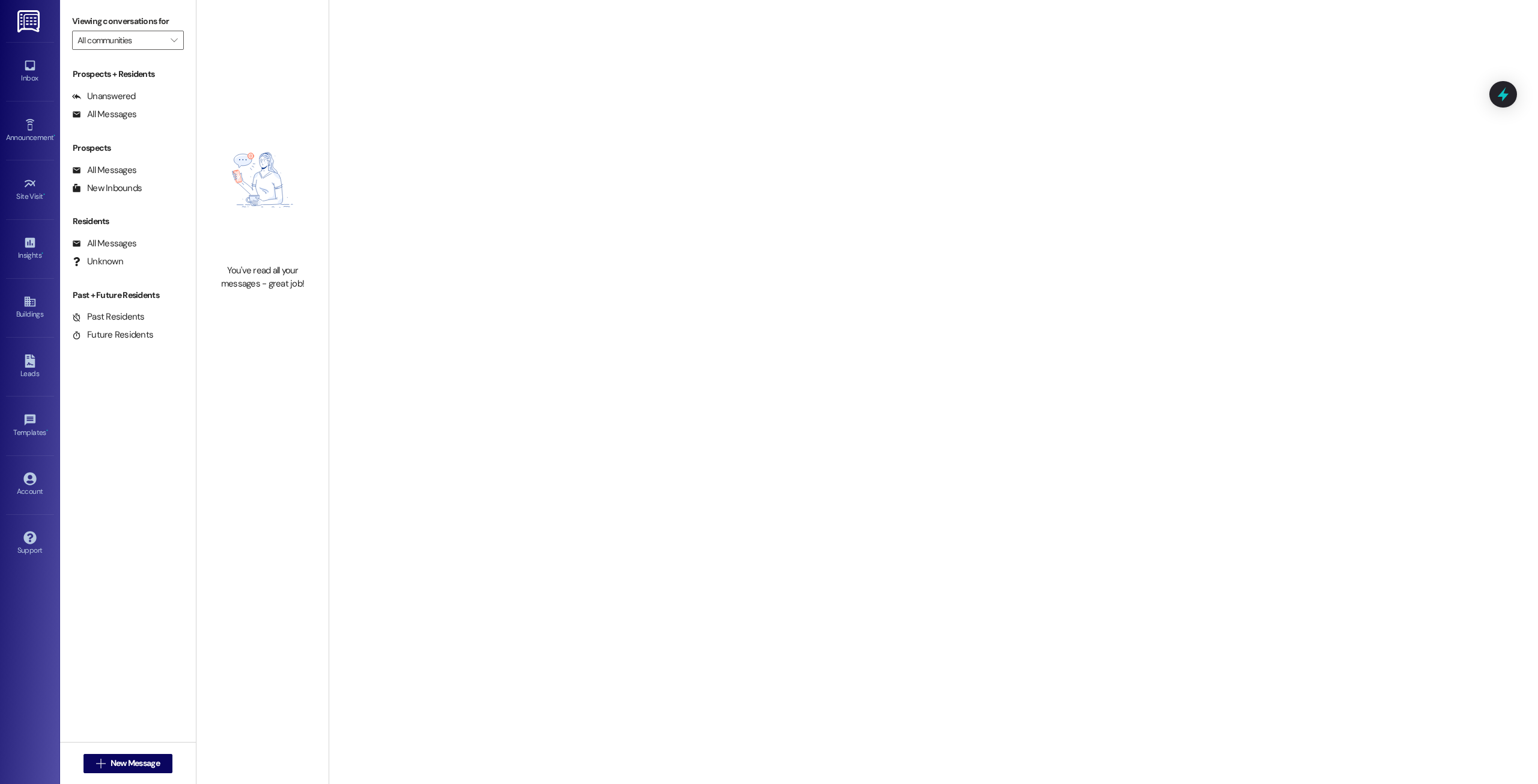
type input "Orion 1"
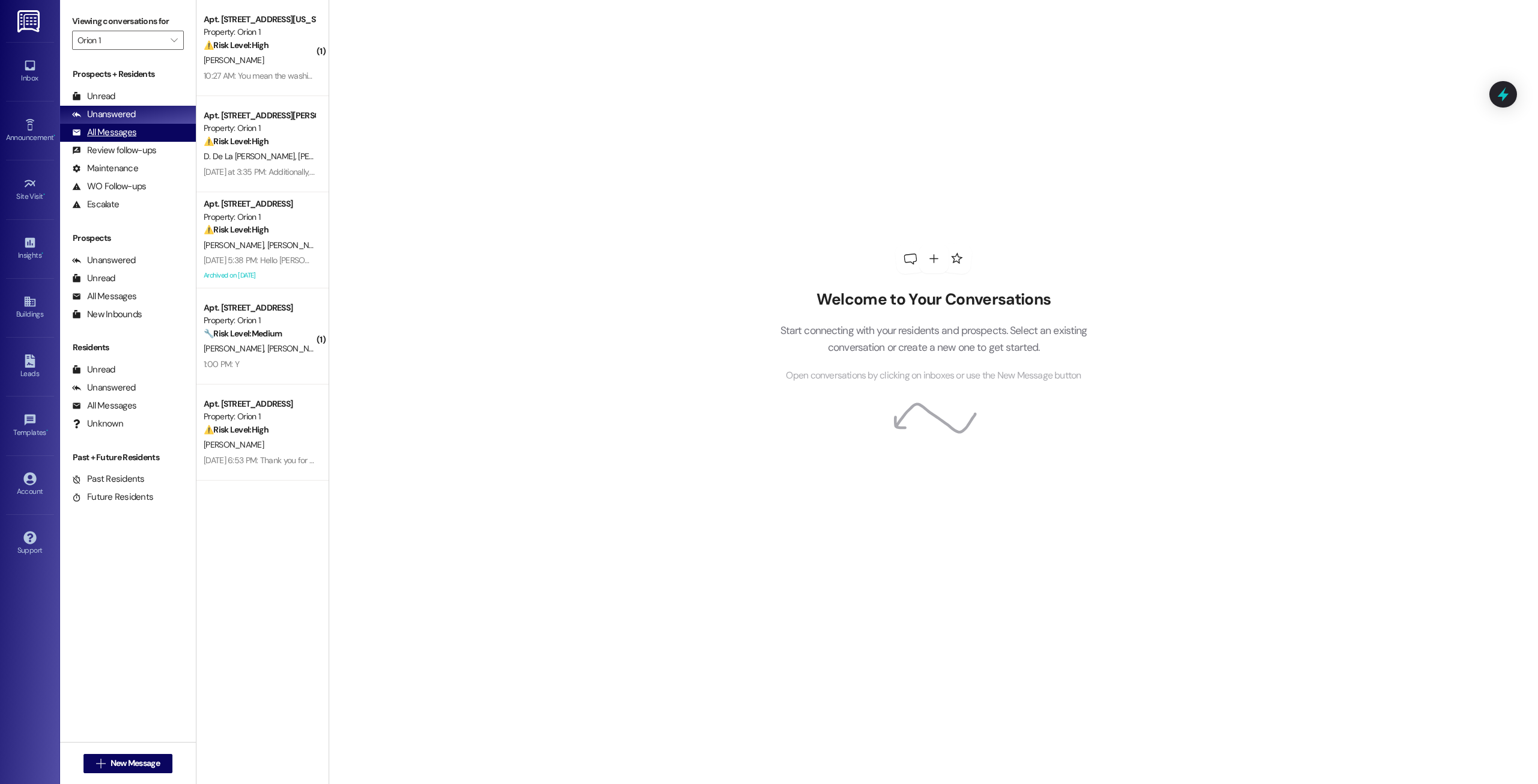
click at [118, 135] on div "All Messages" at bounding box center [104, 132] width 64 height 12
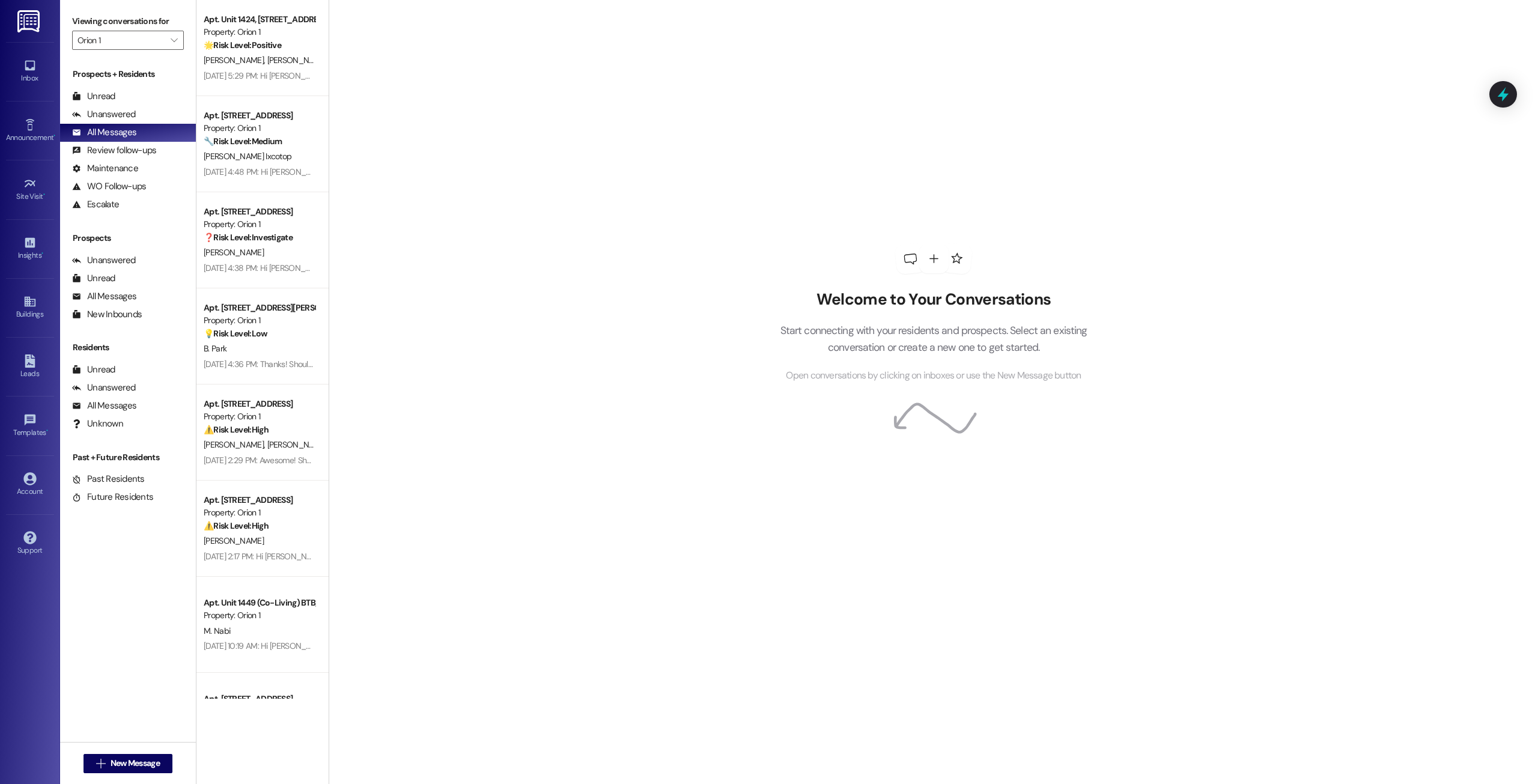
scroll to position [3665, 0]
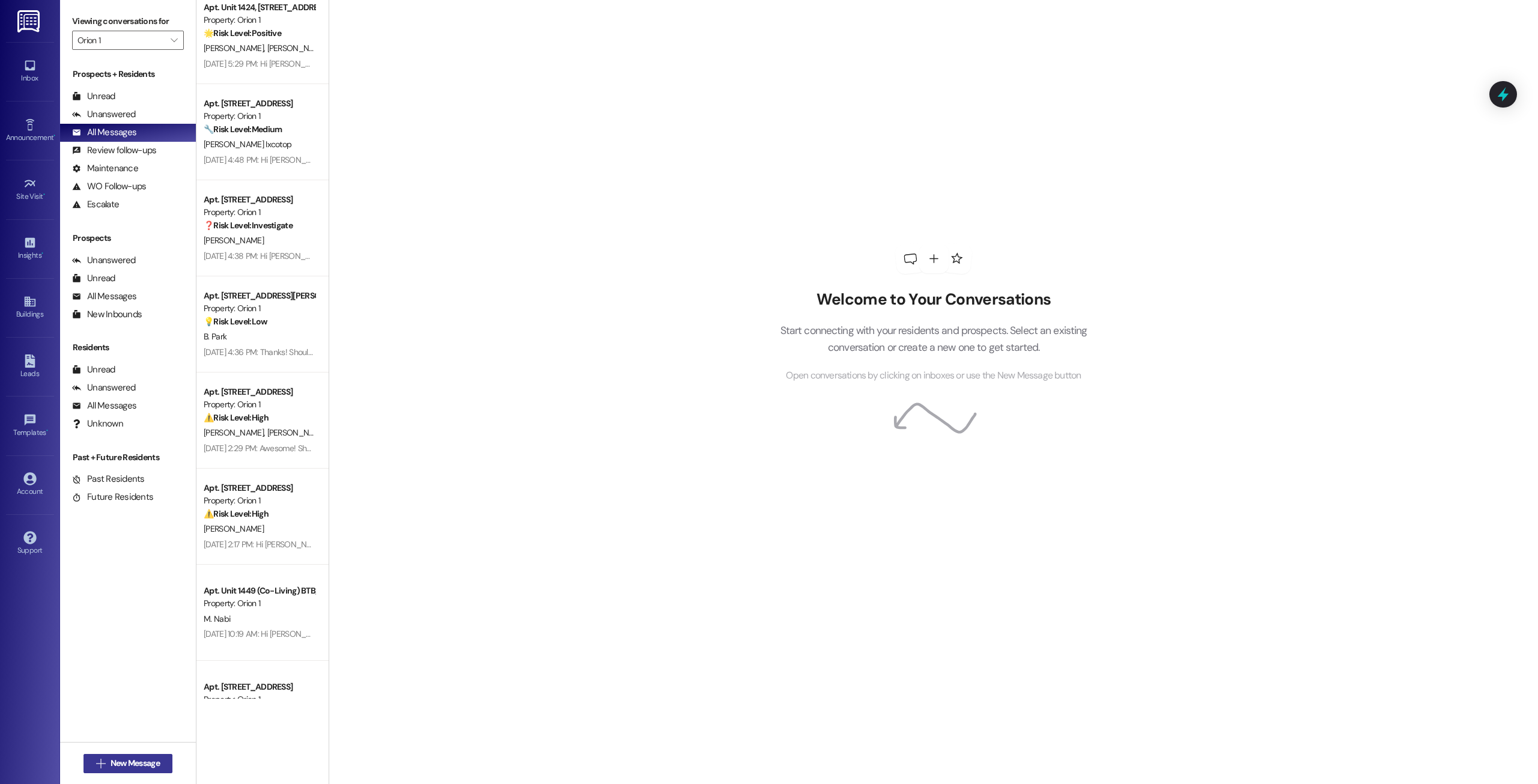
click at [117, 768] on span "New Message" at bounding box center [135, 763] width 49 height 12
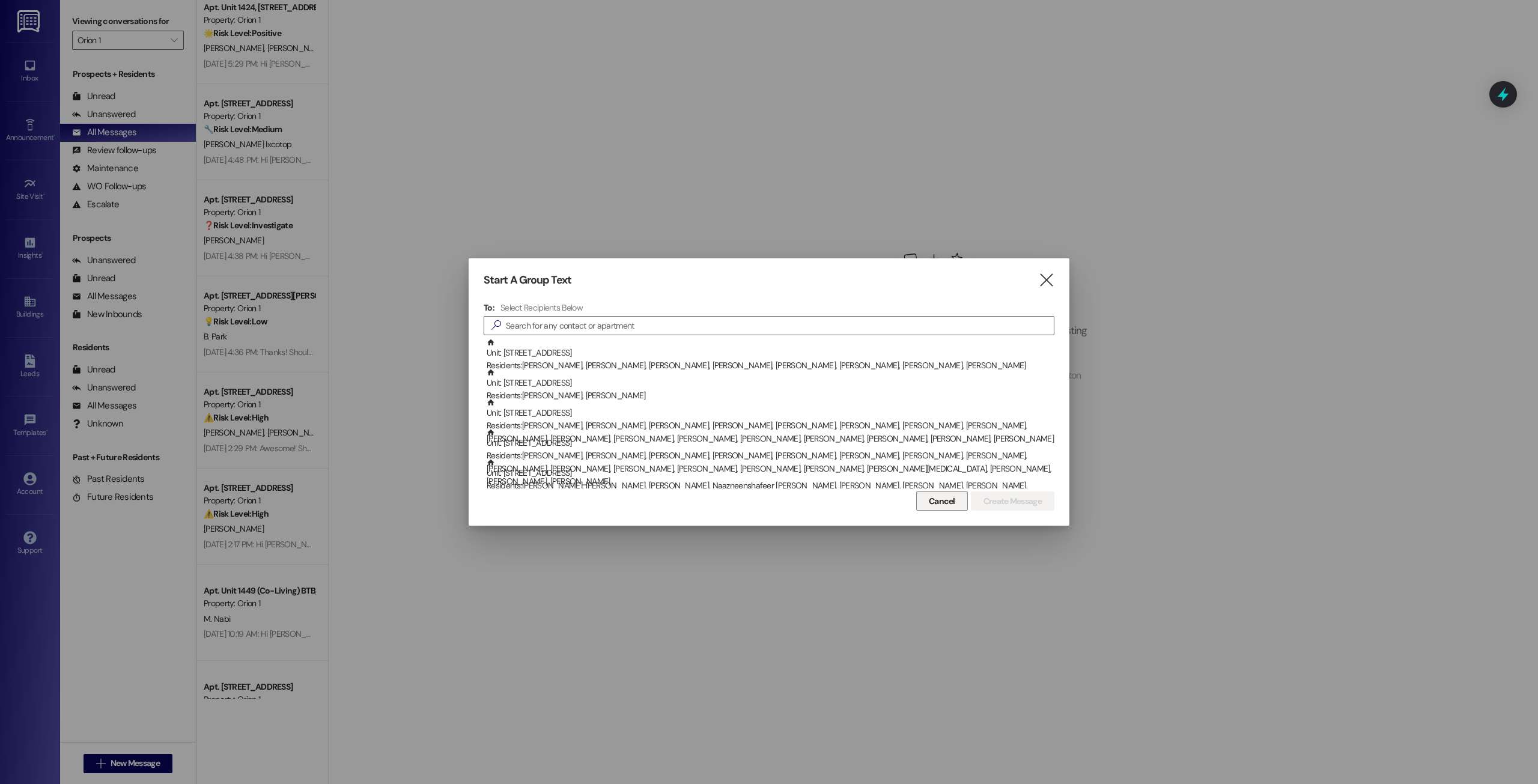
click at [953, 506] on span "Cancel" at bounding box center [942, 501] width 27 height 12
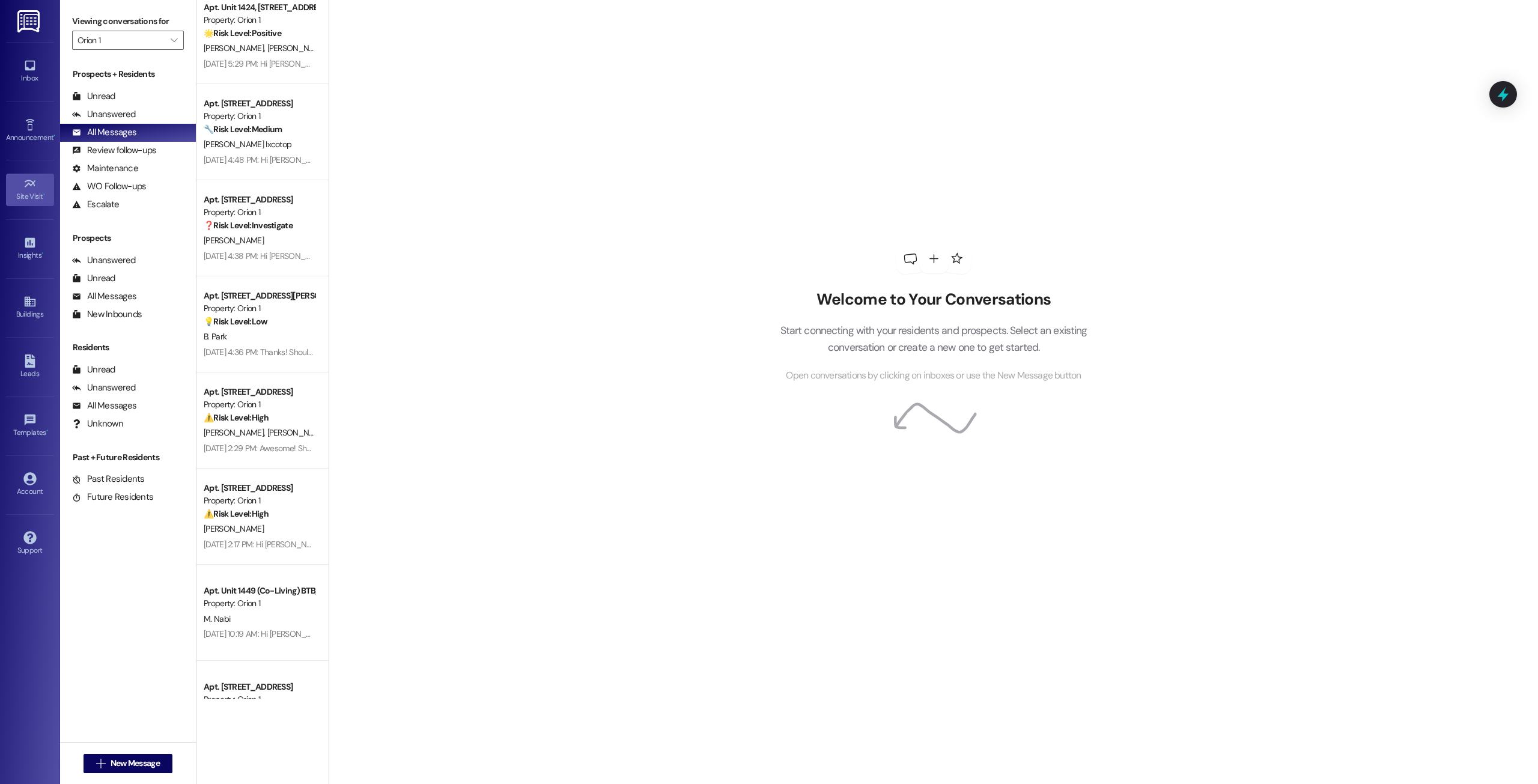
click at [36, 195] on div "Site Visit •" at bounding box center [30, 197] width 60 height 12
